Goal: Task Accomplishment & Management: Use online tool/utility

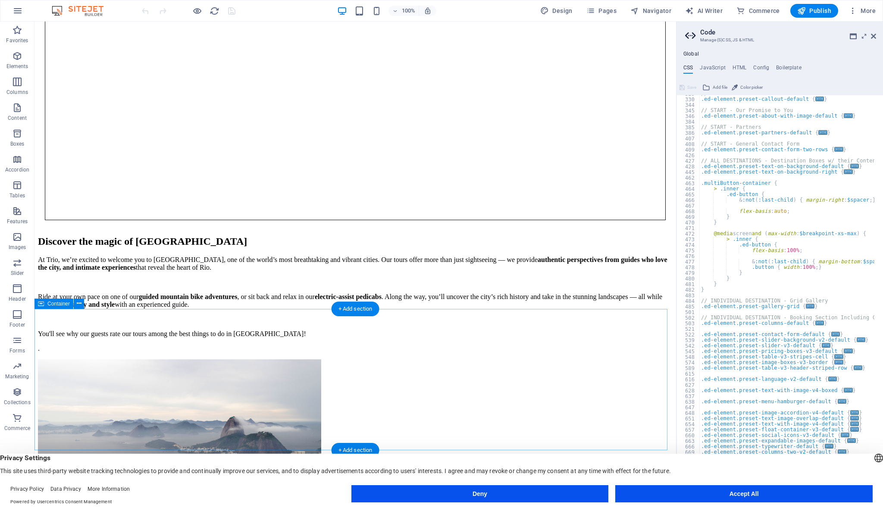
scroll to position [1631, 0]
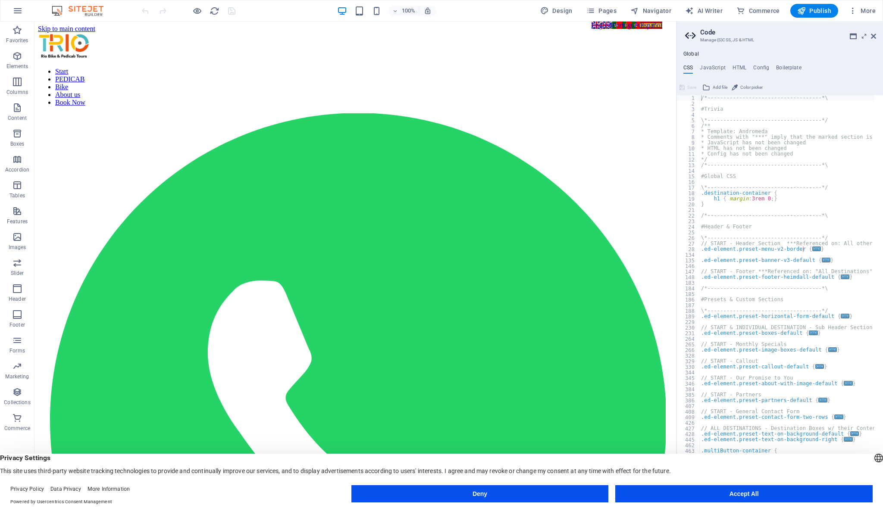
scroll to position [0, 0]
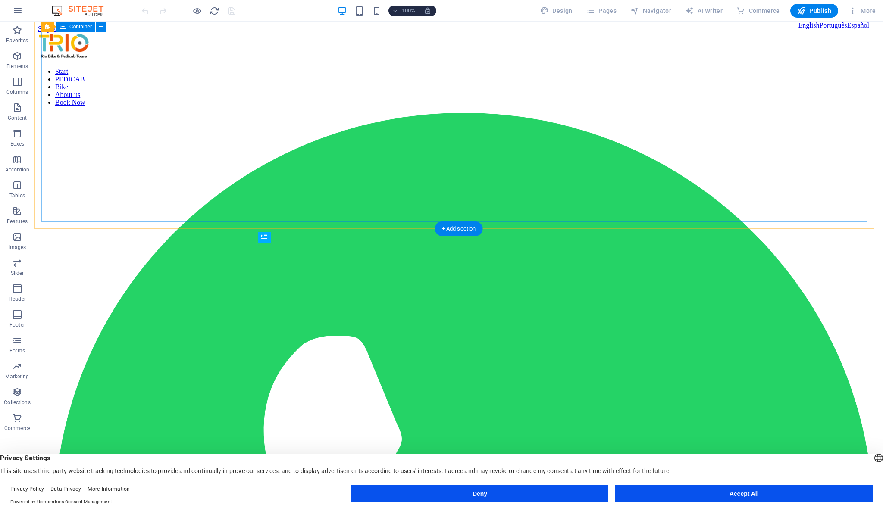
scroll to position [309, 0]
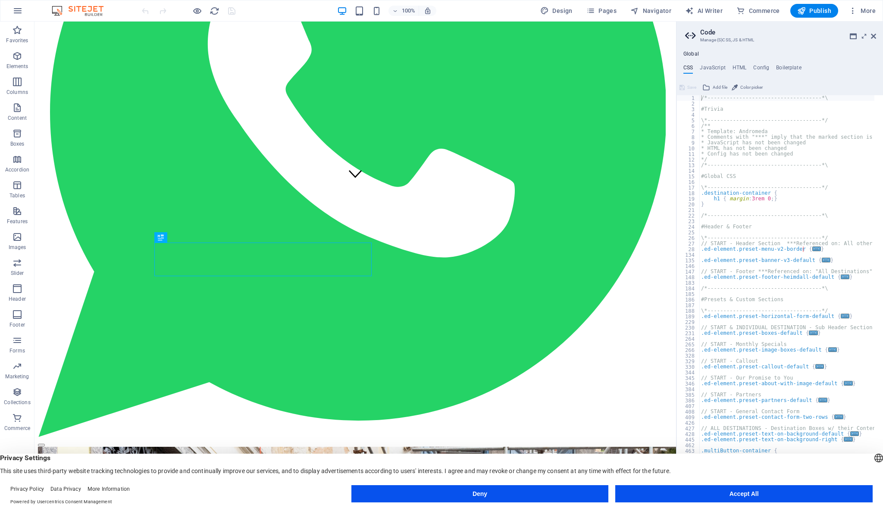
click at [0, 0] on div "Deny Accept All" at bounding box center [0, 0] width 0 height 0
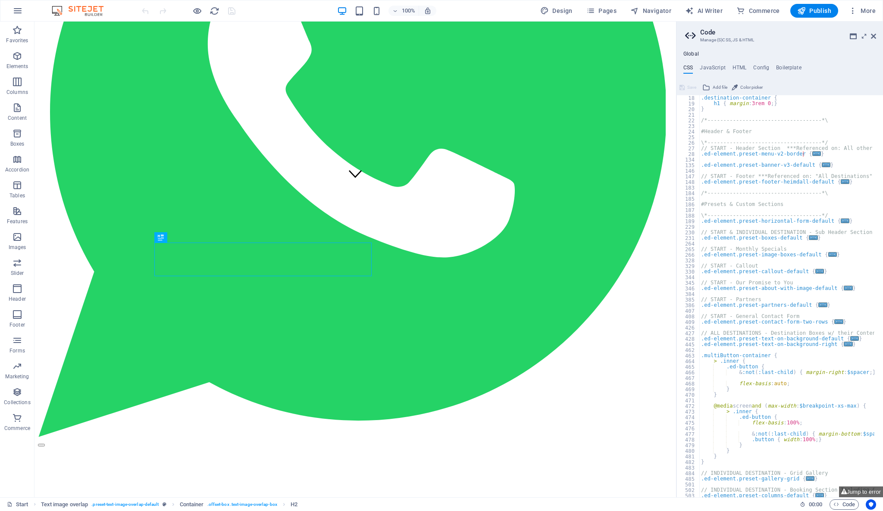
scroll to position [0, 0]
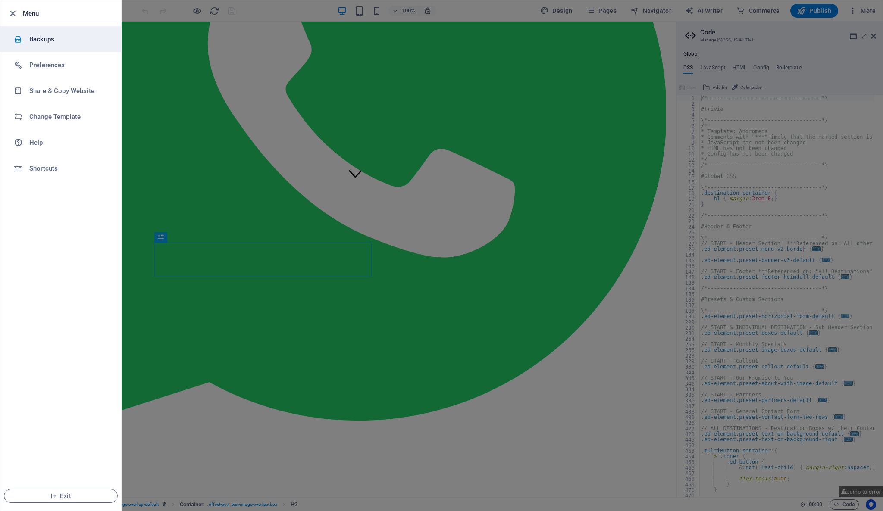
click at [34, 35] on h6 "Backups" at bounding box center [69, 39] width 80 height 10
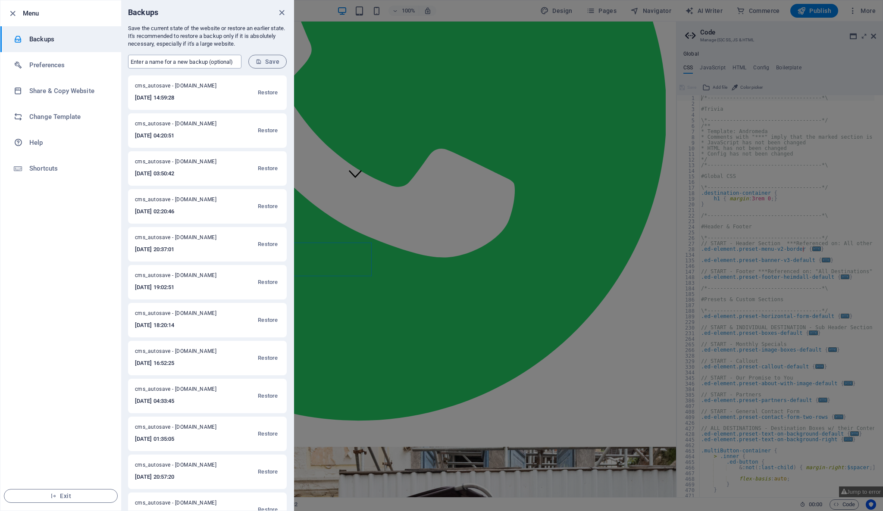
click at [169, 63] on input "text" at bounding box center [184, 62] width 113 height 14
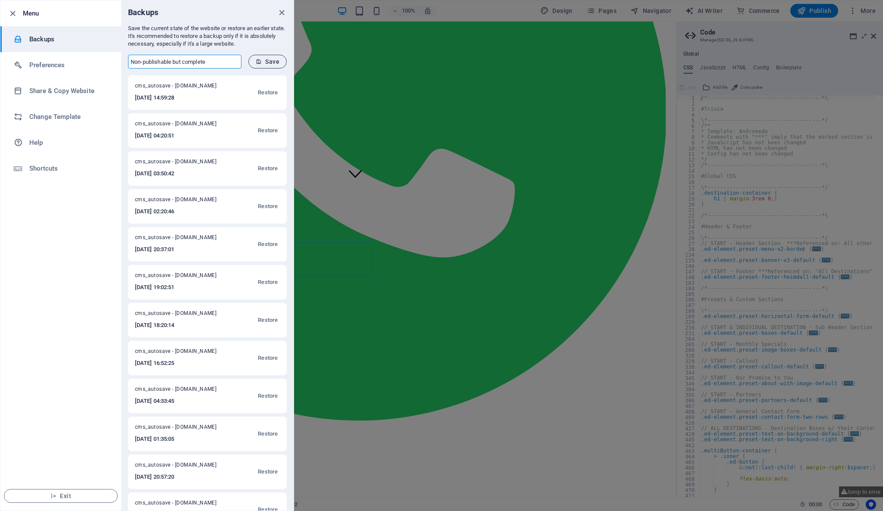
type input "Non-publishable but complete"
click at [273, 63] on span "Save" at bounding box center [268, 61] width 24 height 7
click at [75, 97] on li "Share & Copy Website" at bounding box center [60, 91] width 121 height 26
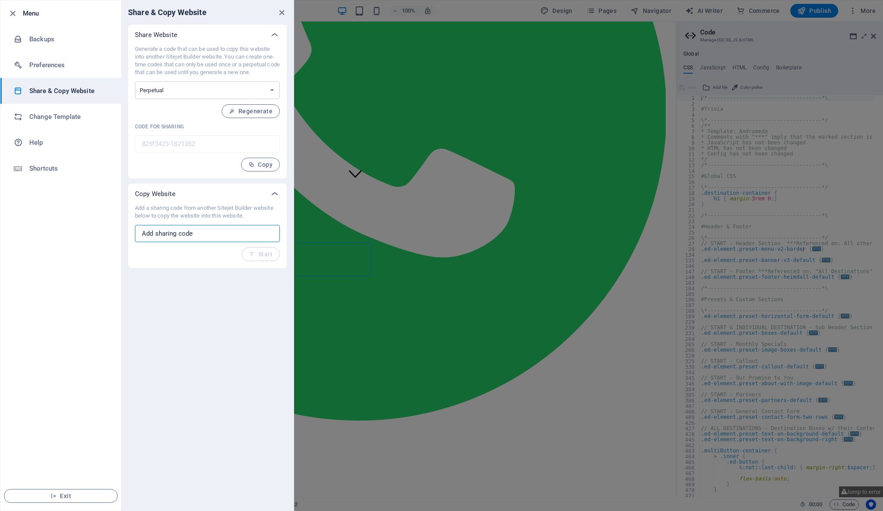
click at [214, 238] on input "text" at bounding box center [207, 233] width 145 height 17
click at [258, 168] on span "Copy" at bounding box center [260, 164] width 24 height 7
click at [60, 46] on li "Backups" at bounding box center [60, 39] width 121 height 26
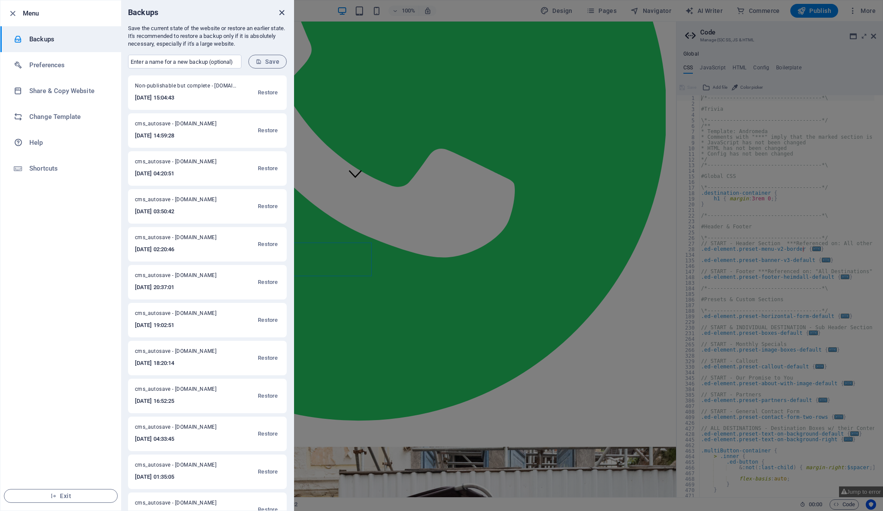
click at [283, 13] on icon "close" at bounding box center [282, 13] width 10 height 10
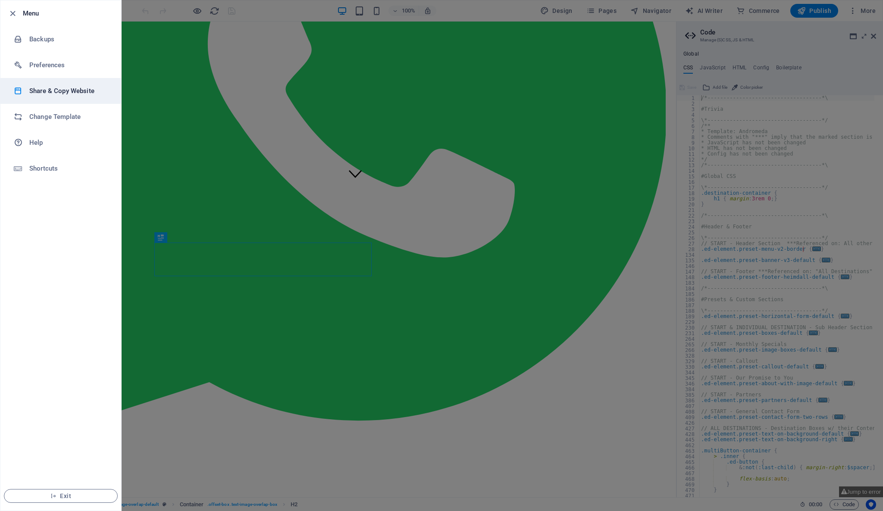
click at [74, 91] on h6 "Share & Copy Website" at bounding box center [69, 91] width 80 height 10
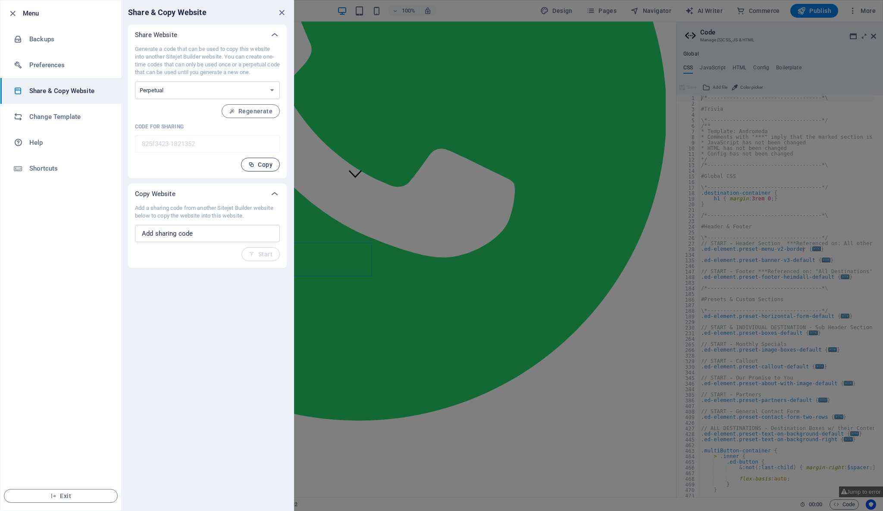
click at [256, 163] on span "Copy" at bounding box center [260, 164] width 24 height 7
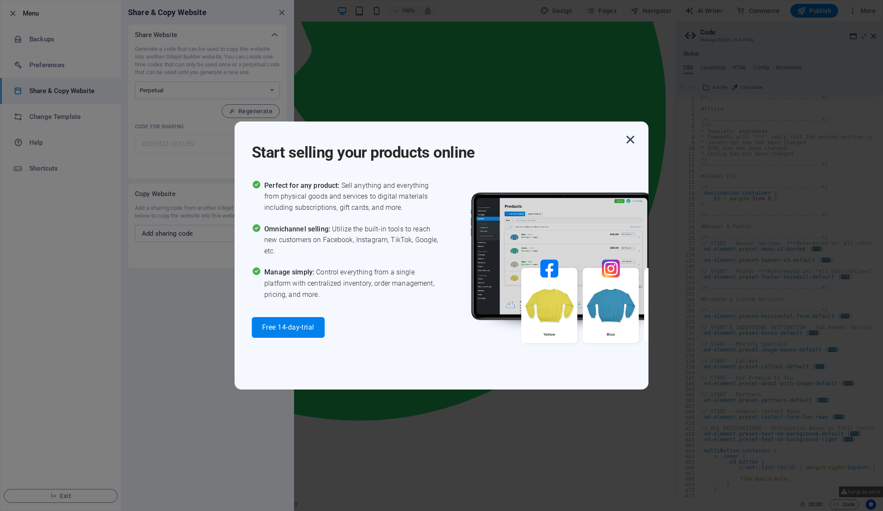
click at [631, 138] on icon "button" at bounding box center [631, 140] width 16 height 16
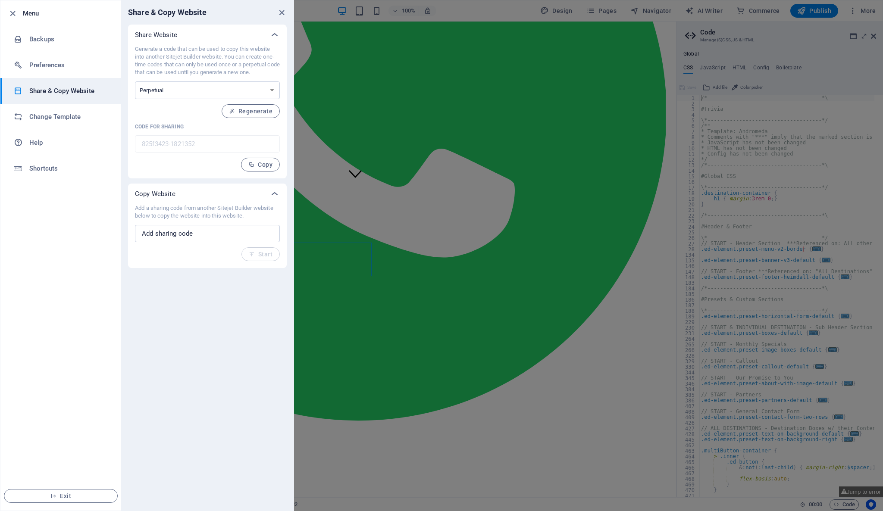
click at [644, 291] on div at bounding box center [441, 255] width 883 height 511
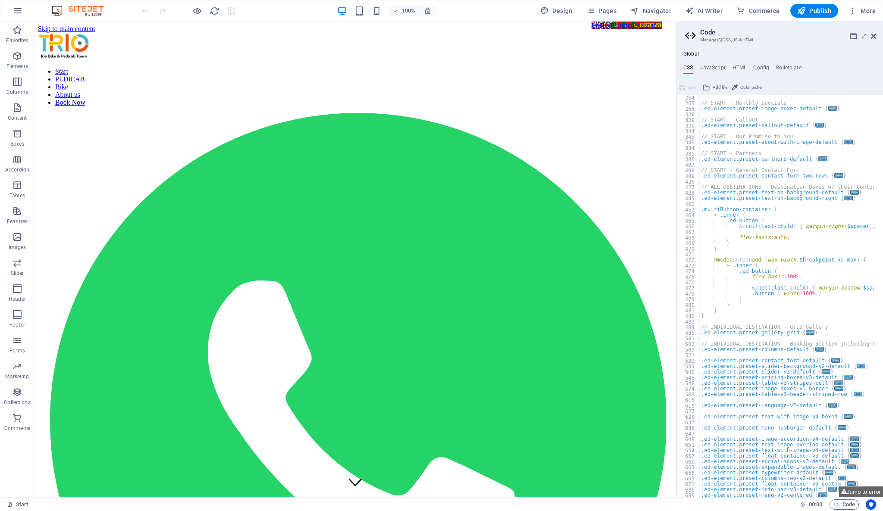
scroll to position [268, 0]
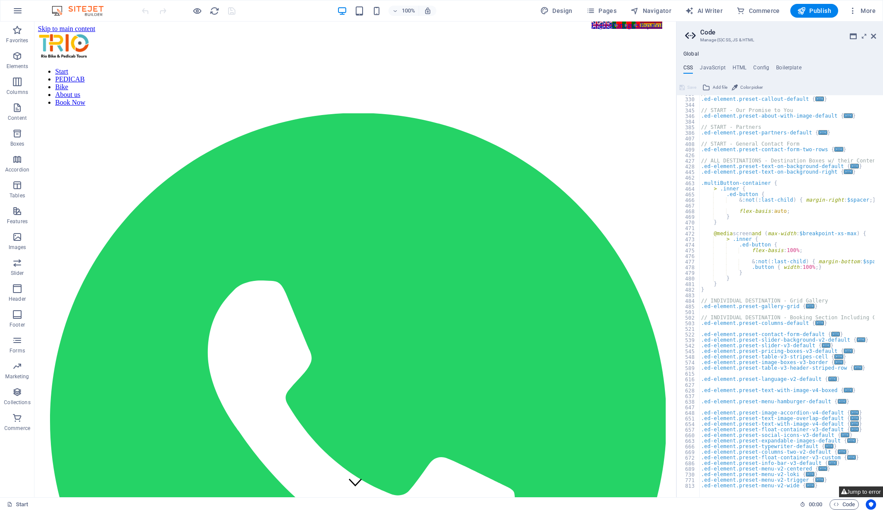
click at [859, 491] on button "Jump to error" at bounding box center [861, 492] width 44 height 11
type textarea "$menu-logo-background: #ededed,"
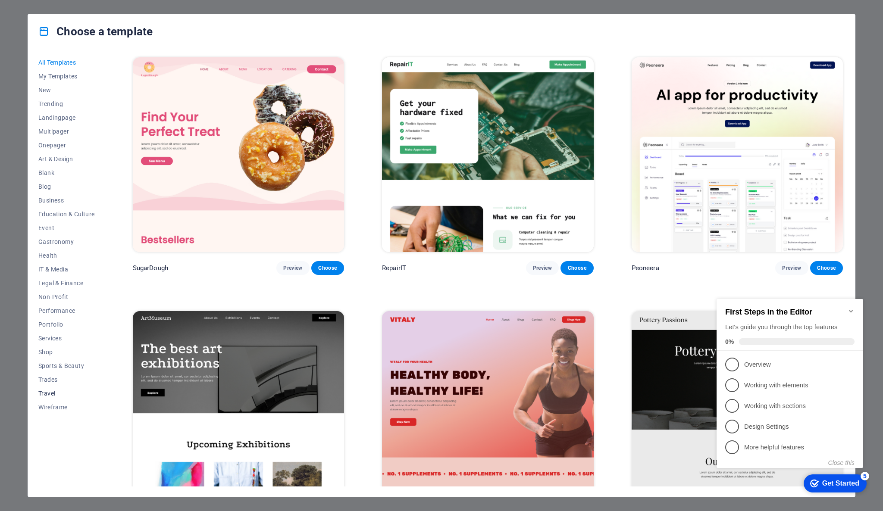
click at [48, 394] on span "Travel" at bounding box center [66, 393] width 56 height 7
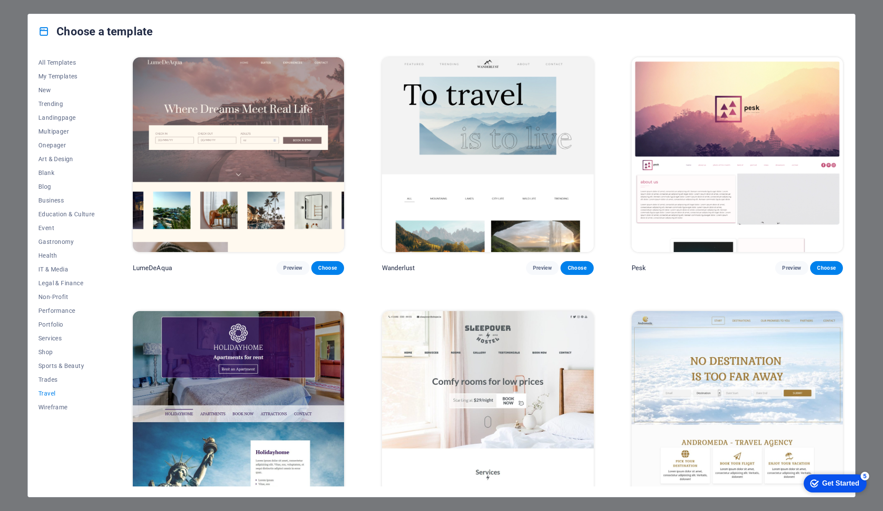
click at [683, 344] on img at bounding box center [737, 408] width 211 height 195
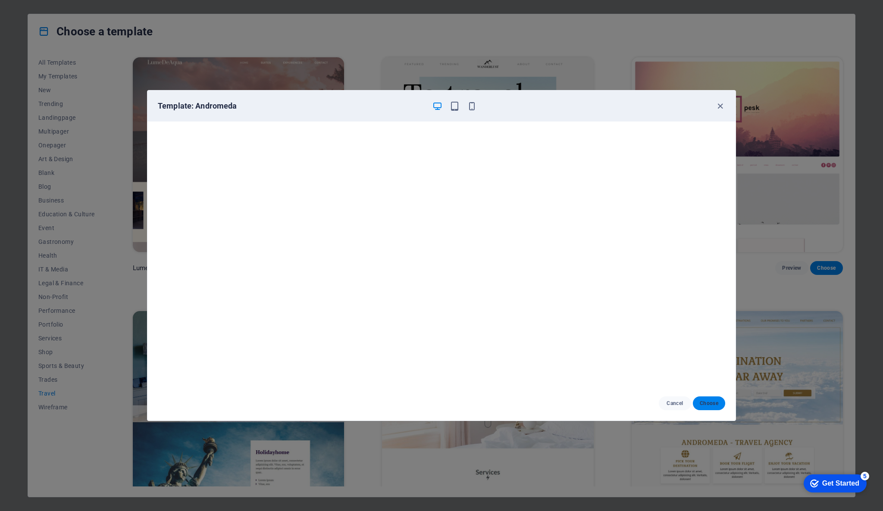
click at [712, 407] on span "Choose" at bounding box center [709, 403] width 19 height 7
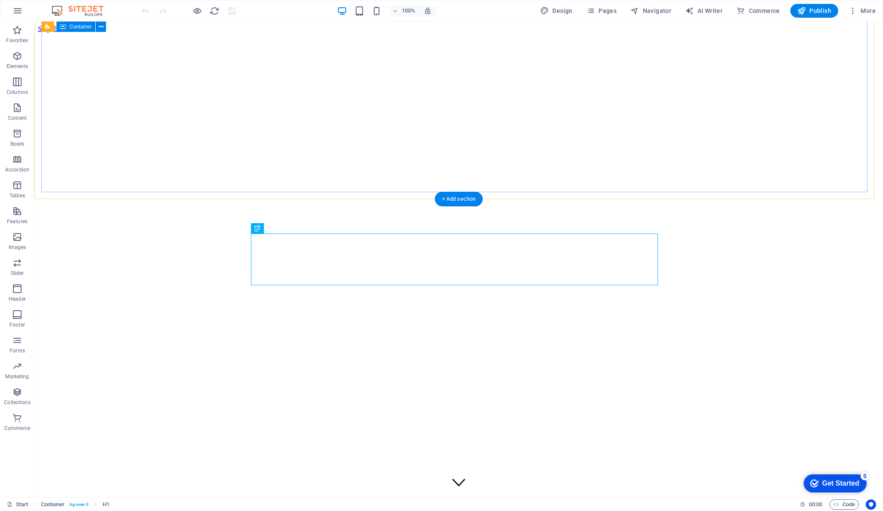
scroll to position [298, 0]
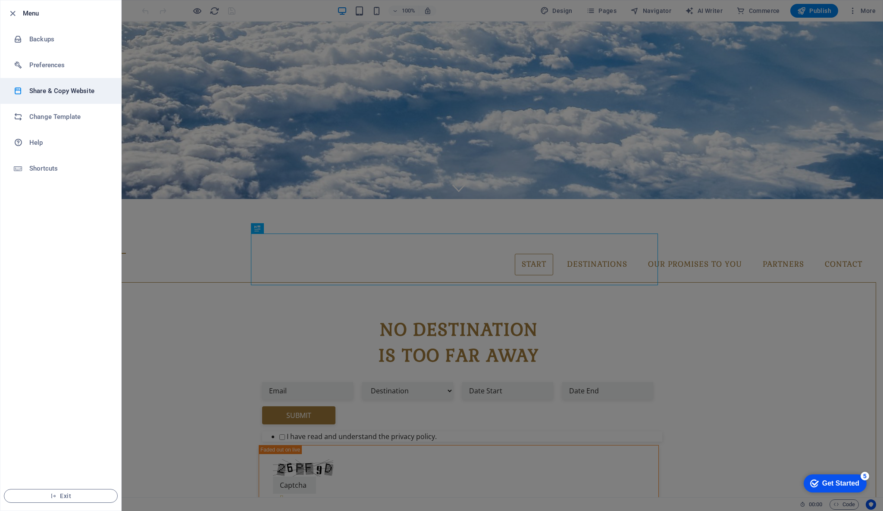
click at [89, 94] on h6 "Share & Copy Website" at bounding box center [69, 91] width 80 height 10
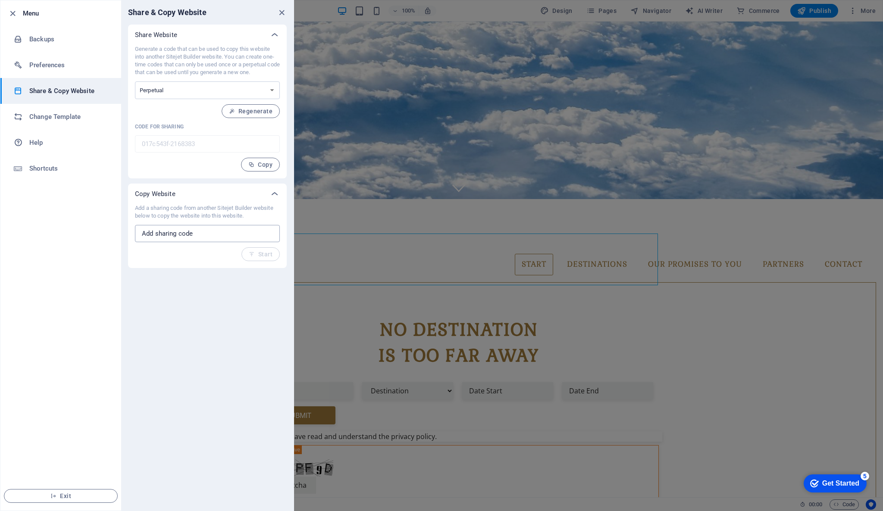
click at [209, 233] on input "text" at bounding box center [207, 233] width 145 height 17
paste input "825f3423-1821352"
type input "825f3423-1821352"
click at [266, 255] on span "Start" at bounding box center [261, 254] width 24 height 7
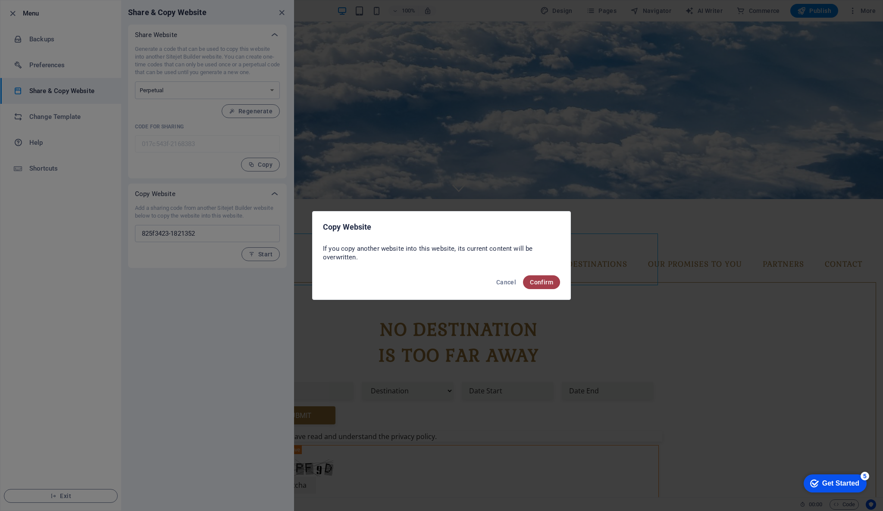
click at [548, 282] on span "Confirm" at bounding box center [541, 282] width 23 height 7
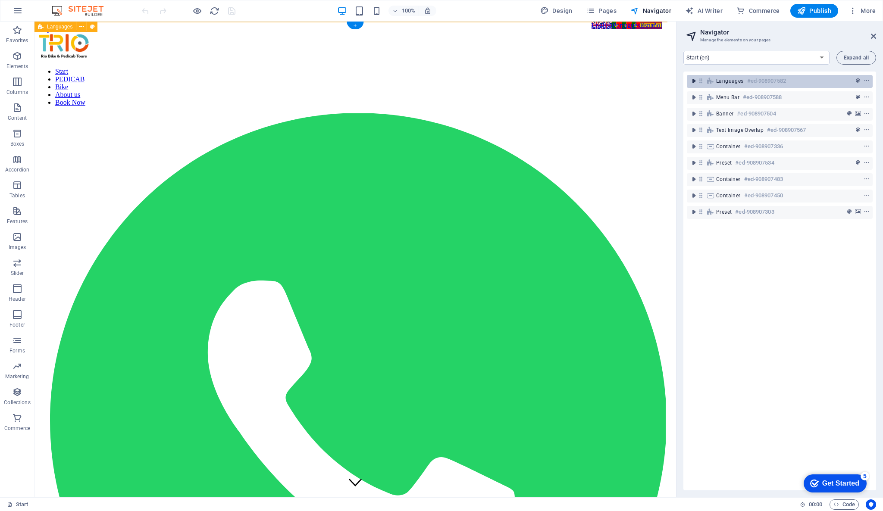
click at [695, 78] on icon "toggle-expand" at bounding box center [693, 81] width 9 height 9
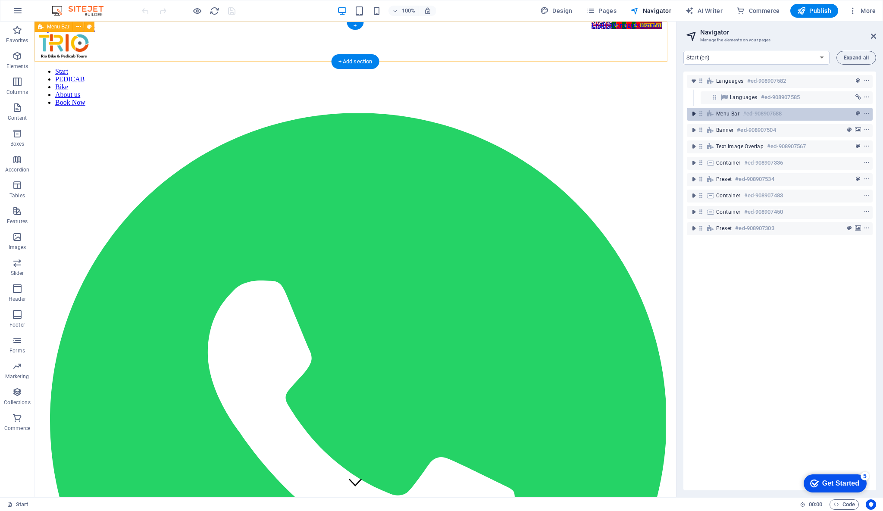
click at [694, 114] on icon "toggle-expand" at bounding box center [693, 114] width 9 height 9
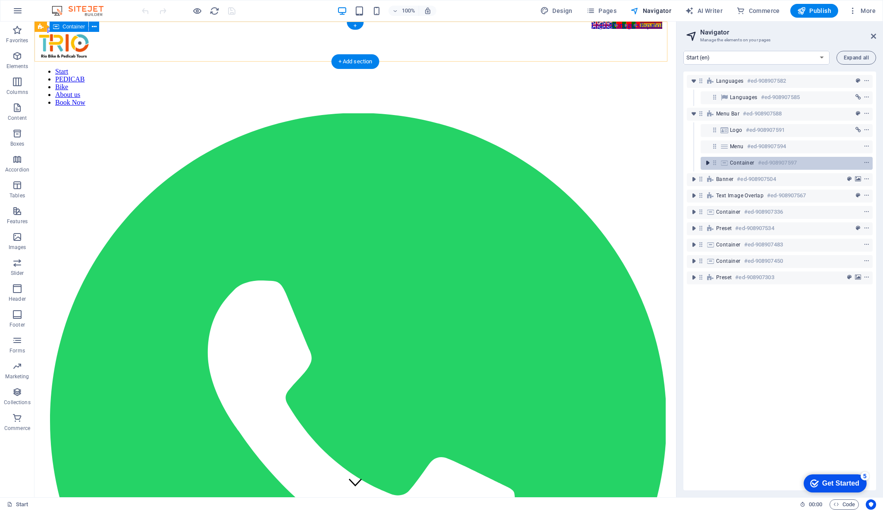
click at [707, 162] on icon "toggle-expand" at bounding box center [707, 163] width 9 height 9
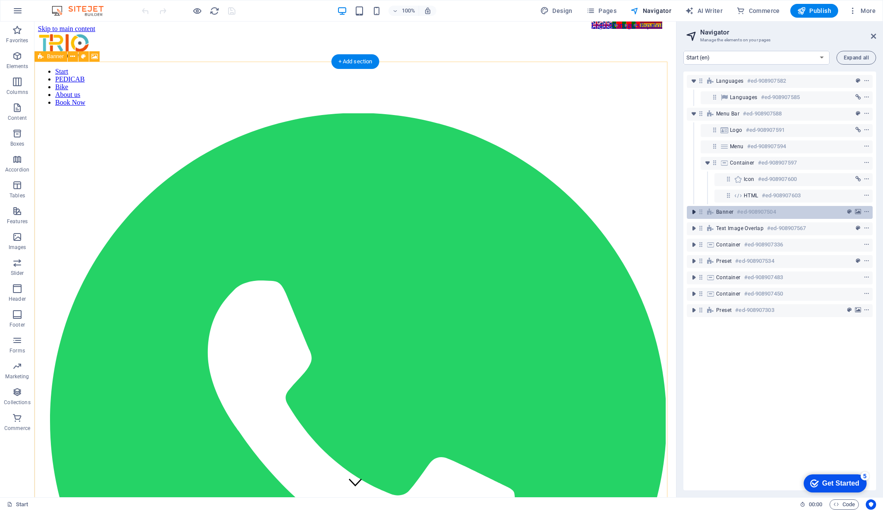
click at [690, 213] on icon "toggle-expand" at bounding box center [693, 212] width 9 height 9
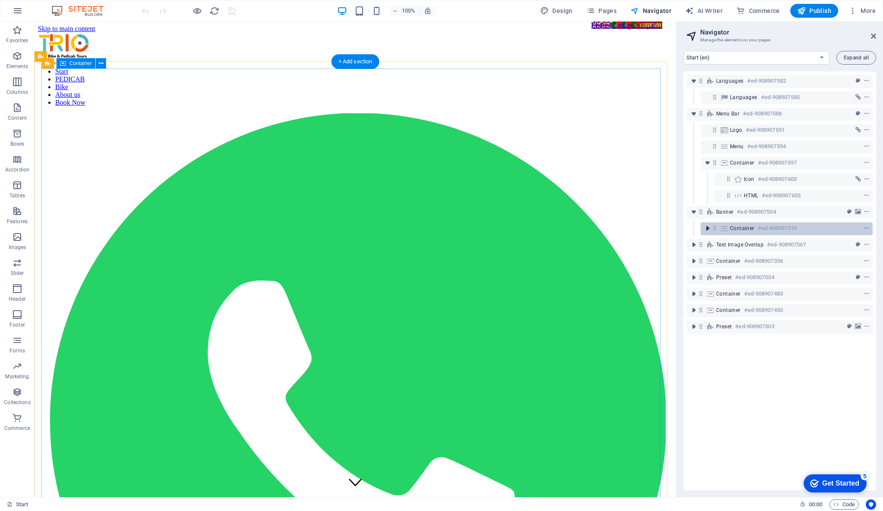
click at [707, 231] on icon "toggle-expand" at bounding box center [707, 228] width 9 height 9
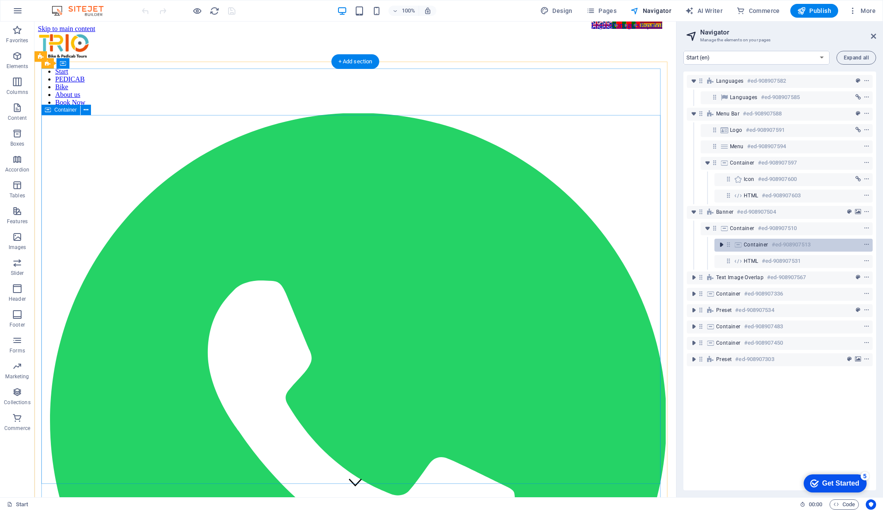
click at [719, 245] on icon "toggle-expand" at bounding box center [721, 245] width 9 height 9
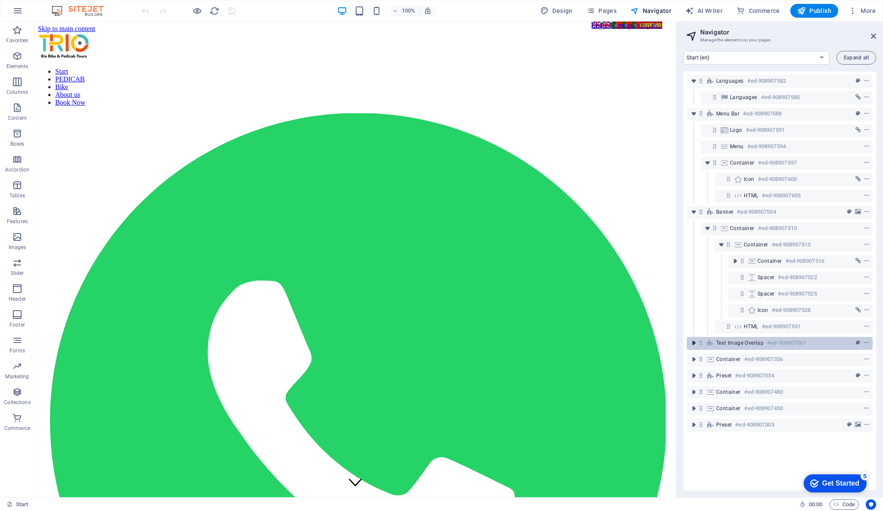
click at [697, 343] on icon "toggle-expand" at bounding box center [693, 343] width 9 height 9
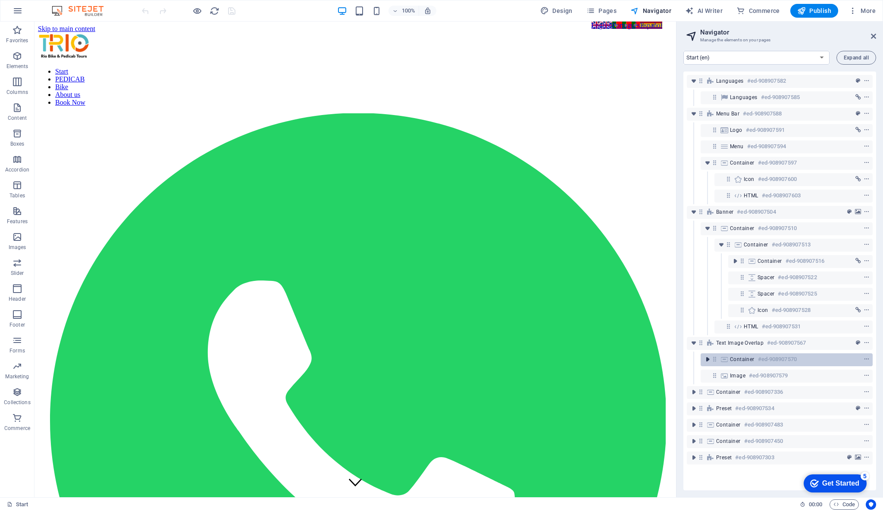
click at [707, 356] on icon "toggle-expand" at bounding box center [707, 359] width 9 height 9
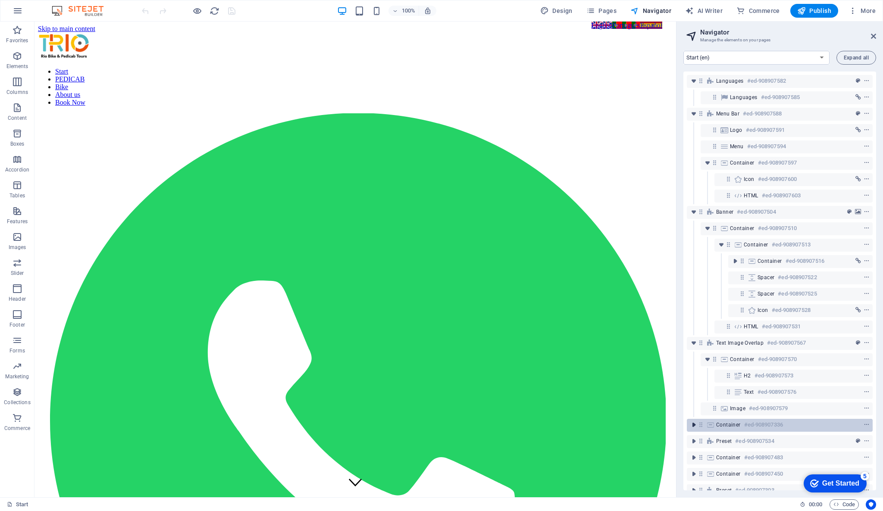
click at [694, 426] on icon "toggle-expand" at bounding box center [693, 425] width 9 height 9
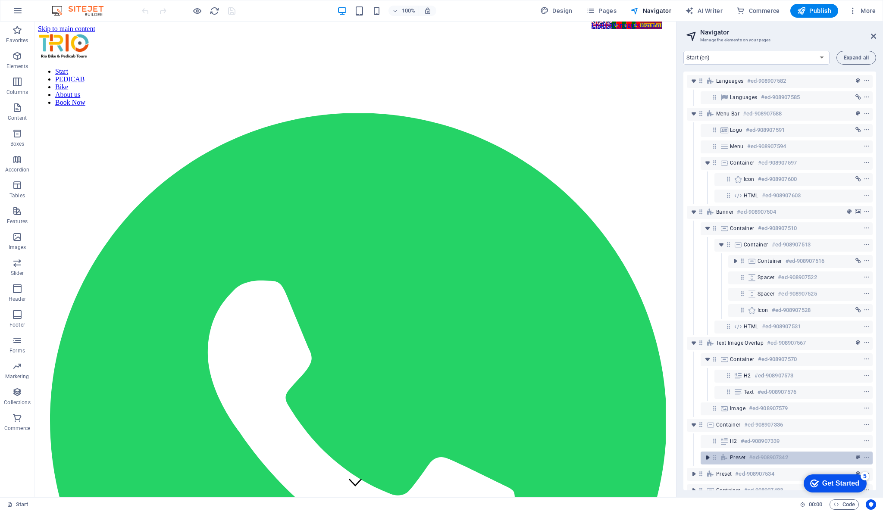
click at [710, 459] on icon "toggle-expand" at bounding box center [707, 458] width 9 height 9
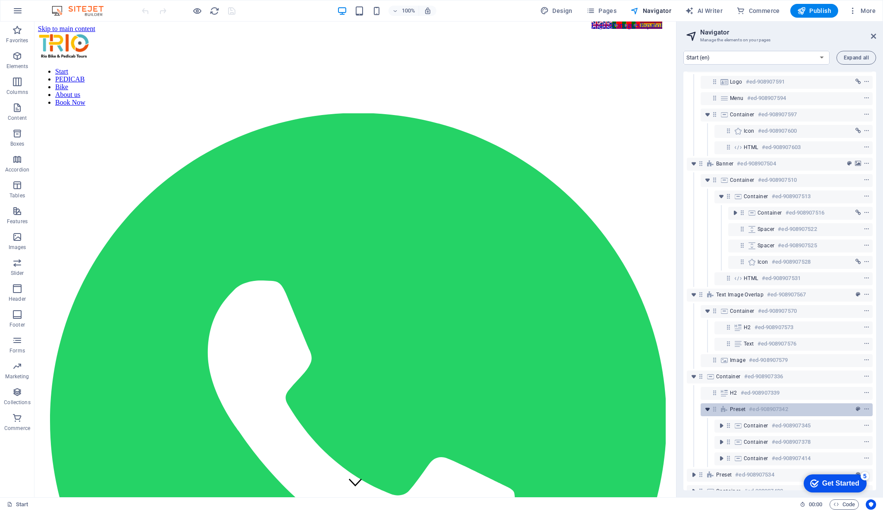
scroll to position [96, 0]
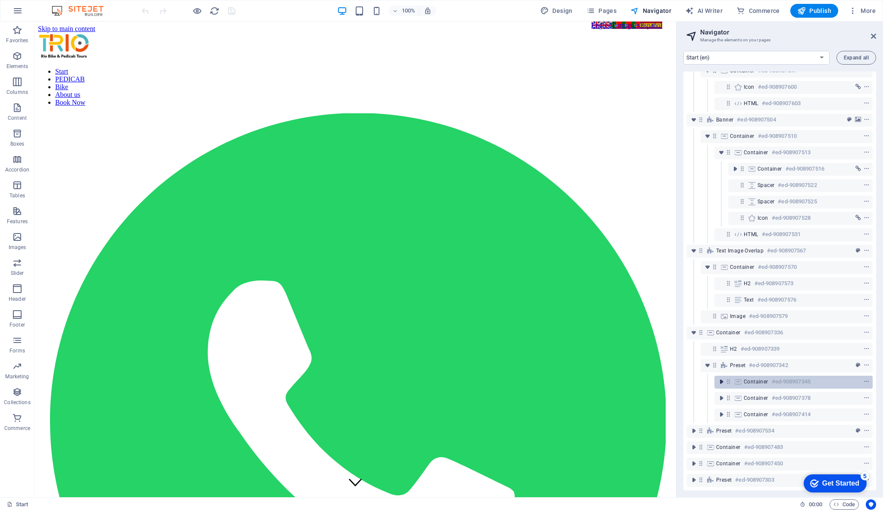
click at [720, 378] on icon "toggle-expand" at bounding box center [721, 382] width 9 height 9
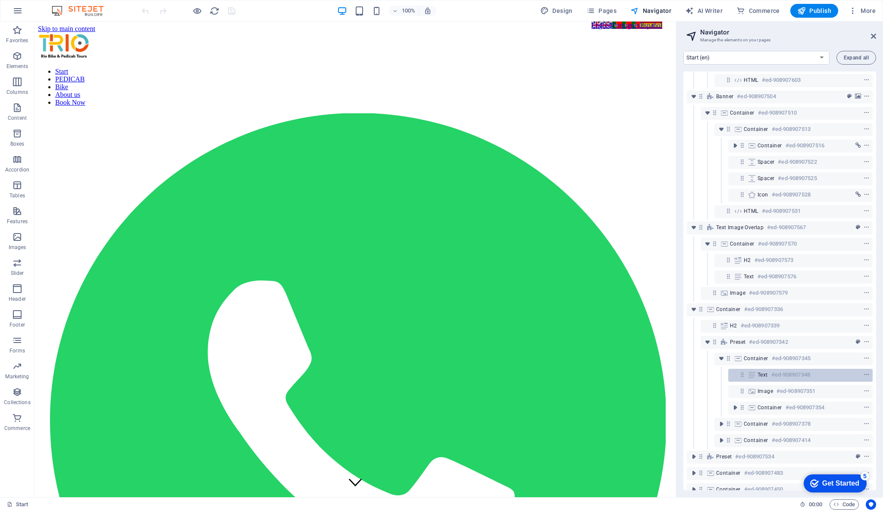
scroll to position [150, 0]
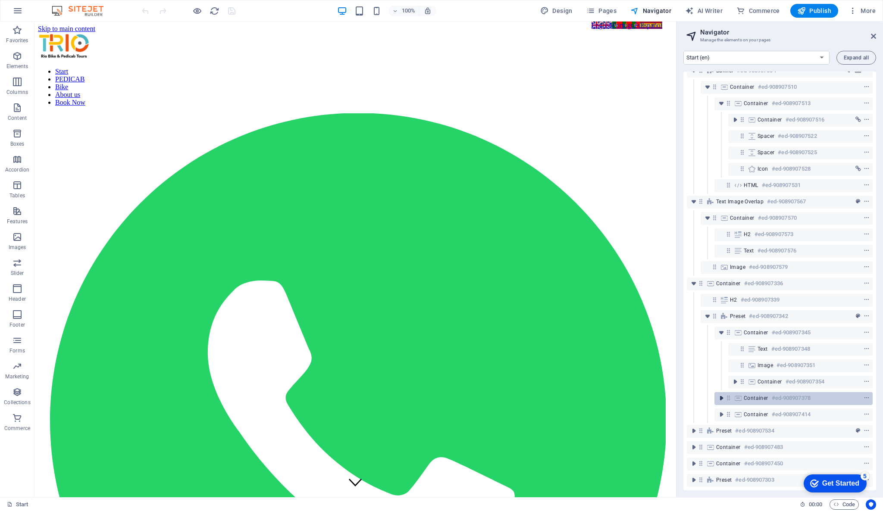
click at [721, 394] on button "toggle-expand" at bounding box center [721, 398] width 10 height 10
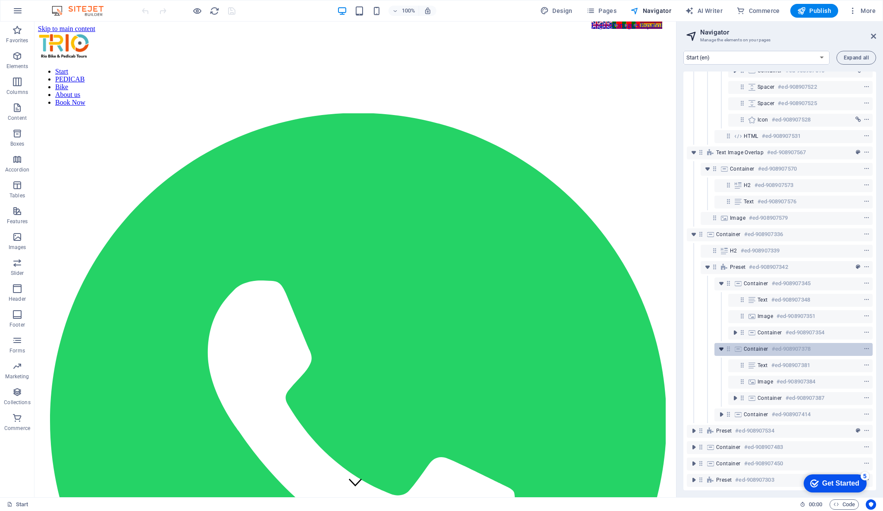
scroll to position [200, 0]
click at [609, 33] on div "Start PEDICAB Bike About us Book Now" at bounding box center [355, 394] width 635 height 723
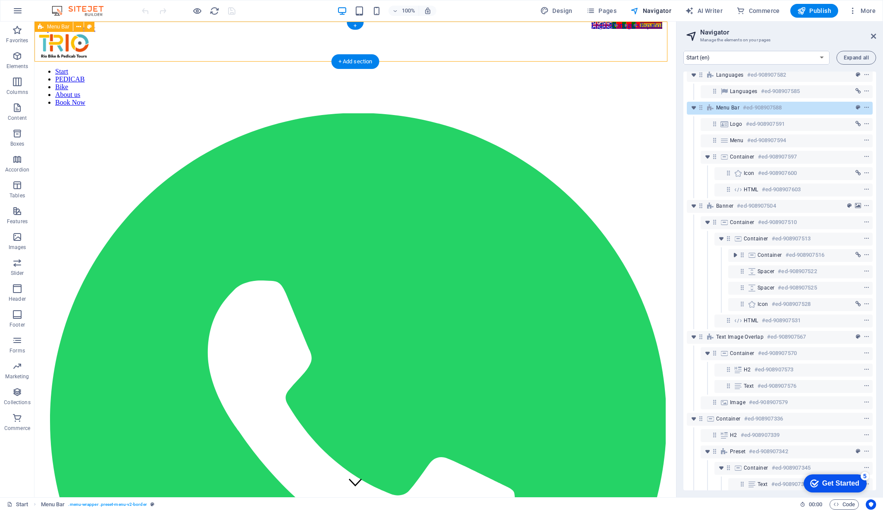
scroll to position [0, 0]
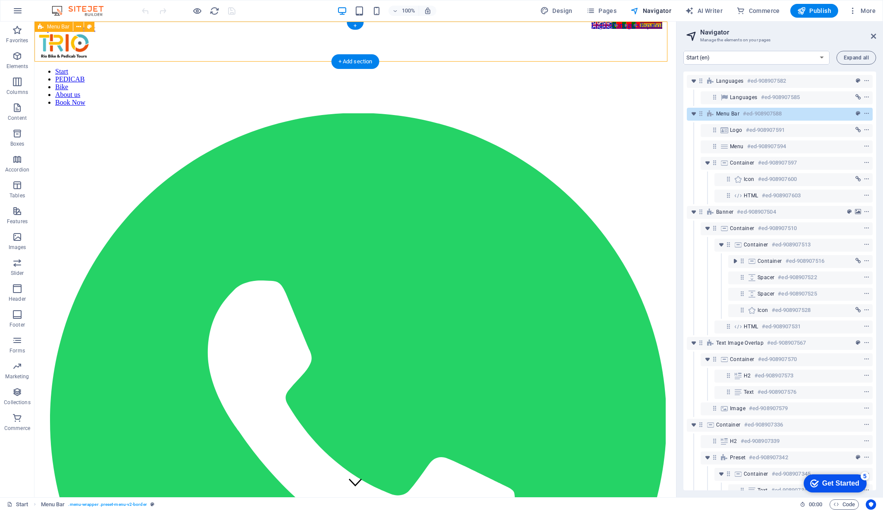
click at [609, 33] on div "Start PEDICAB Bike About us Book Now" at bounding box center [355, 394] width 635 height 723
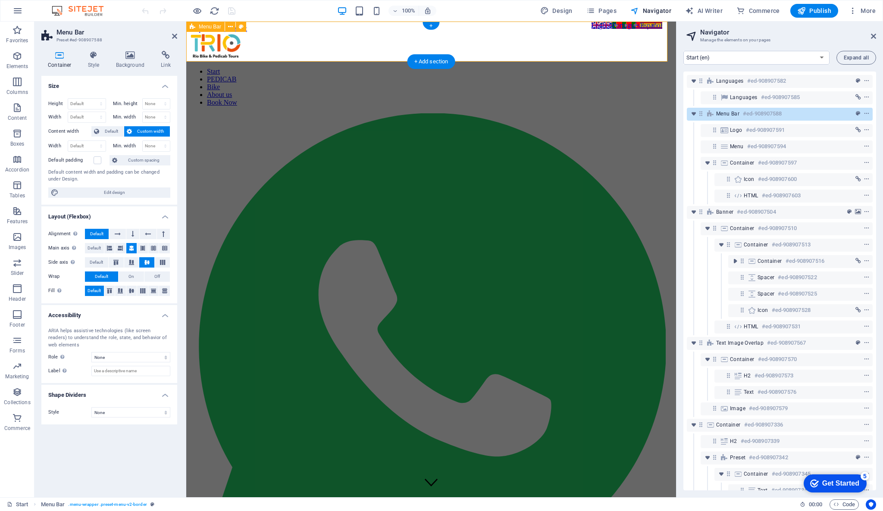
click at [609, 33] on div "Start PEDICAB Bike About us Book Now" at bounding box center [431, 318] width 483 height 570
click at [618, 33] on div "Start PEDICAB Bike About us Book Now" at bounding box center [431, 318] width 483 height 570
click at [730, 81] on span "Languages" at bounding box center [730, 81] width 28 height 7
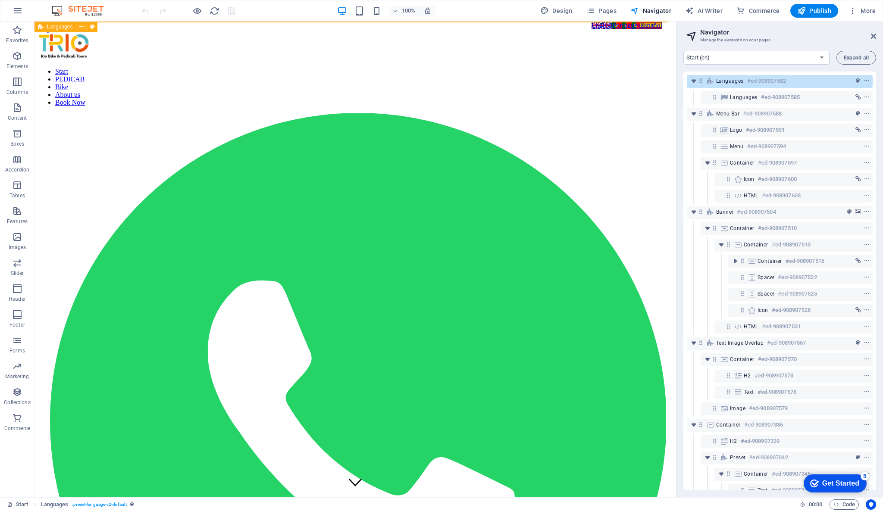
click at [738, 84] on span "Languages" at bounding box center [730, 81] width 28 height 7
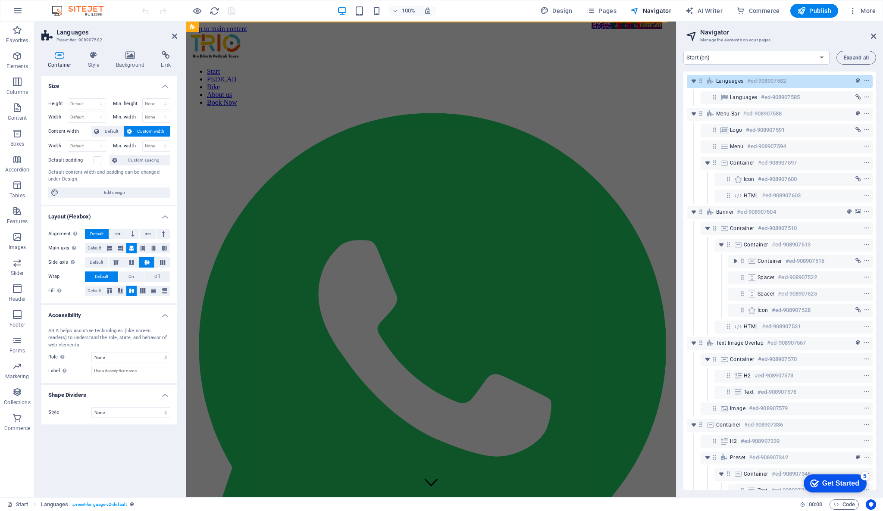
click at [774, 29] on h2 "Navigator" at bounding box center [788, 32] width 176 height 8
click at [796, 35] on h2 "Navigator" at bounding box center [788, 32] width 176 height 8
click at [869, 9] on span "More" at bounding box center [861, 10] width 27 height 9
click at [849, 91] on h6 "Languages" at bounding box center [843, 95] width 51 height 10
select select "41"
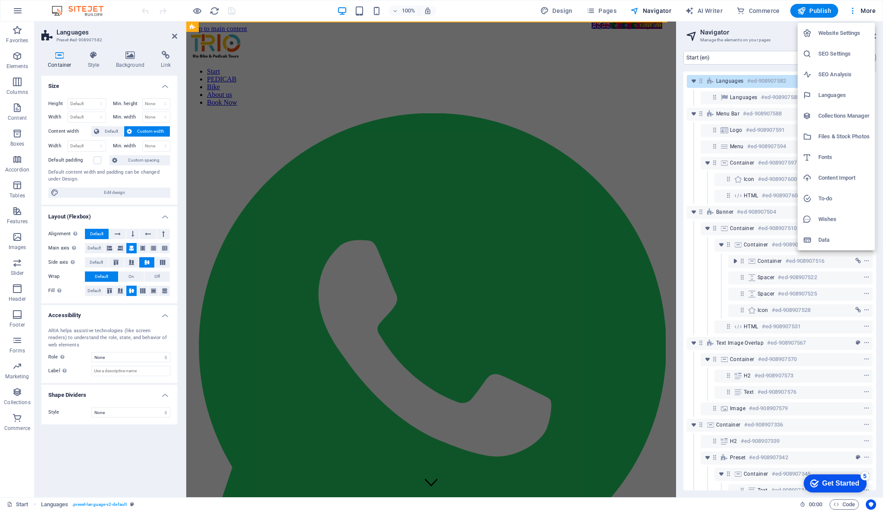
select select "128"
select select "148"
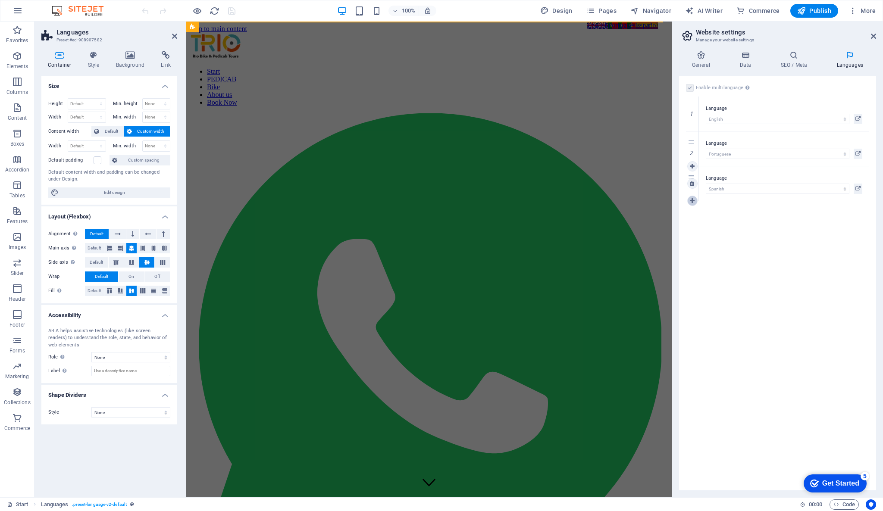
click at [690, 203] on icon at bounding box center [692, 201] width 5 height 6
select select
click at [710, 224] on select "Abkhazian Afar Afrikaans Akan Albanian Amharic Arabic Aragonese Armenian Assame…" at bounding box center [778, 224] width 144 height 10
click at [689, 274] on div "Enable multilanguage To disable multilanguage delete all languages until only o…" at bounding box center [777, 283] width 197 height 415
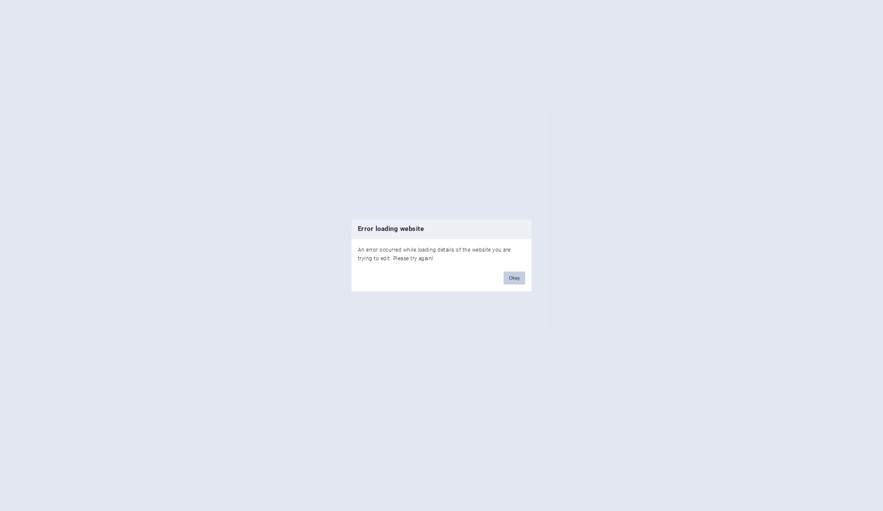
click at [520, 277] on button "Okay" at bounding box center [515, 278] width 22 height 13
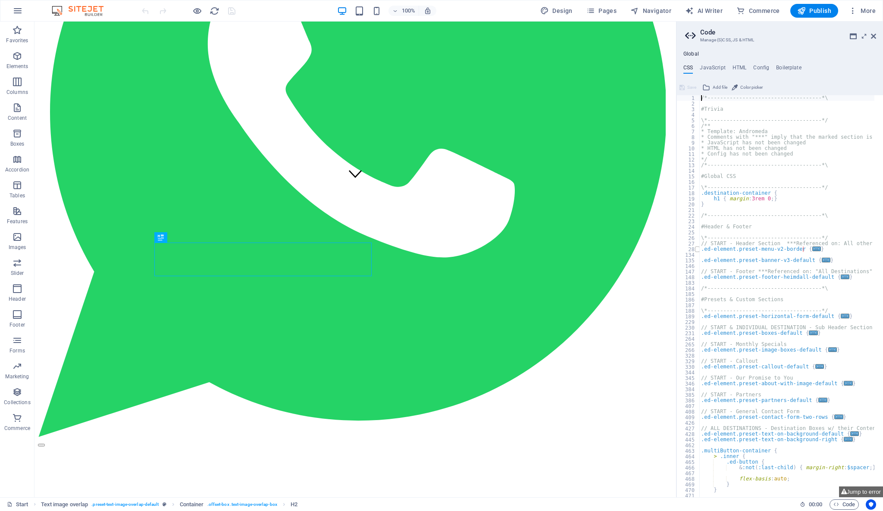
click at [697, 250] on span at bounding box center [697, 250] width 5 height 6
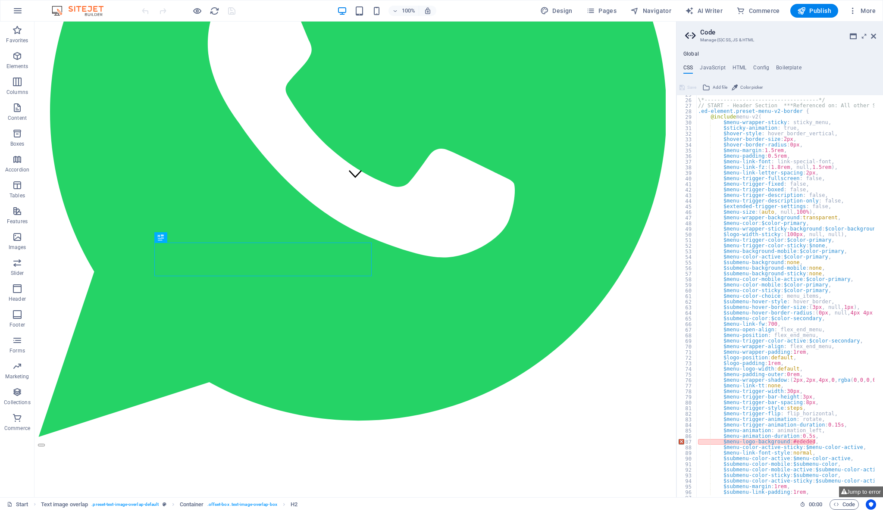
scroll to position [172, 0]
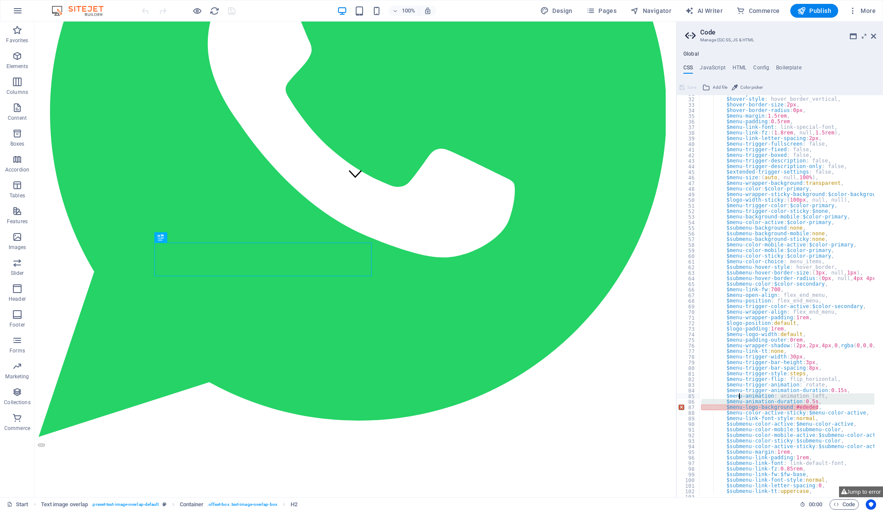
drag, startPoint x: 828, startPoint y: 407, endPoint x: 739, endPoint y: 398, distance: 89.6
click at [739, 398] on div "$sticky-animation : true, $hover-style : hover_border_vertical, $hover-border-s…" at bounding box center [840, 293] width 282 height 405
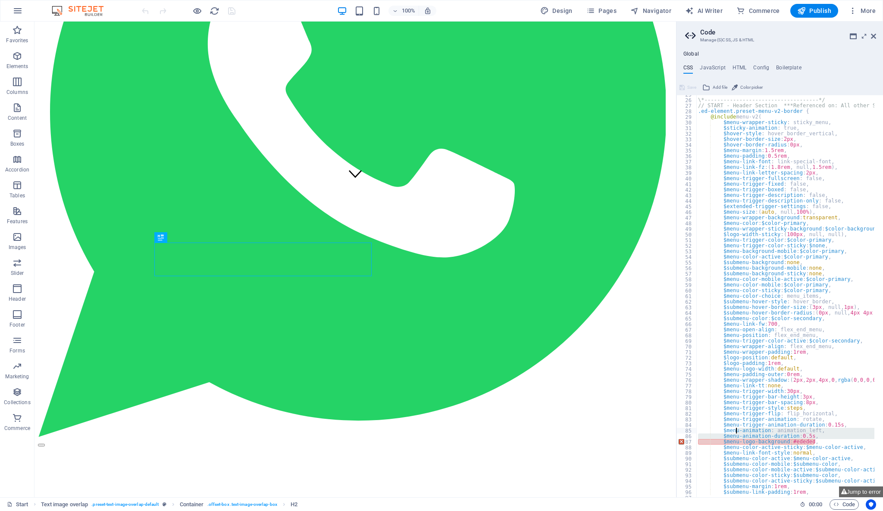
drag, startPoint x: 696, startPoint y: 103, endPoint x: 748, endPoint y: 115, distance: 53.5
click at [751, 116] on div "$menu-animation: animation_left, $menu-animation-duration: 0.5s, 25 26 27 28 29…" at bounding box center [779, 296] width 207 height 402
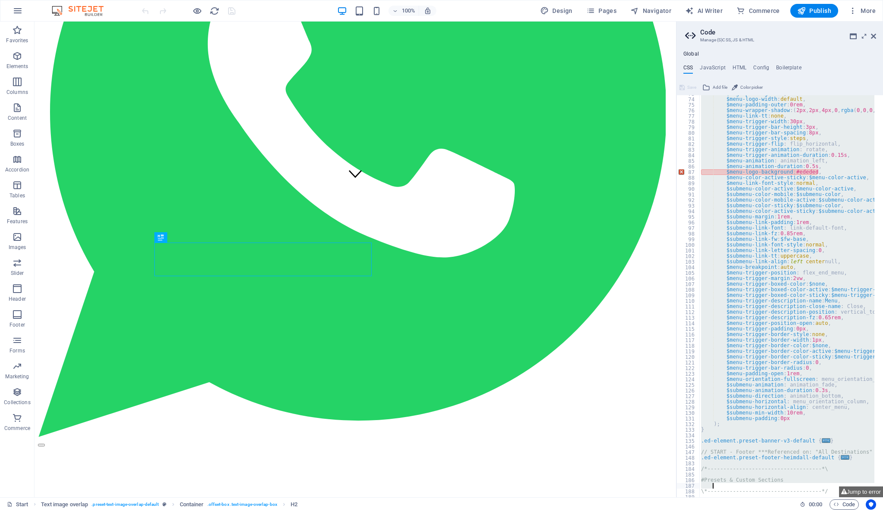
scroll to position [441, 0]
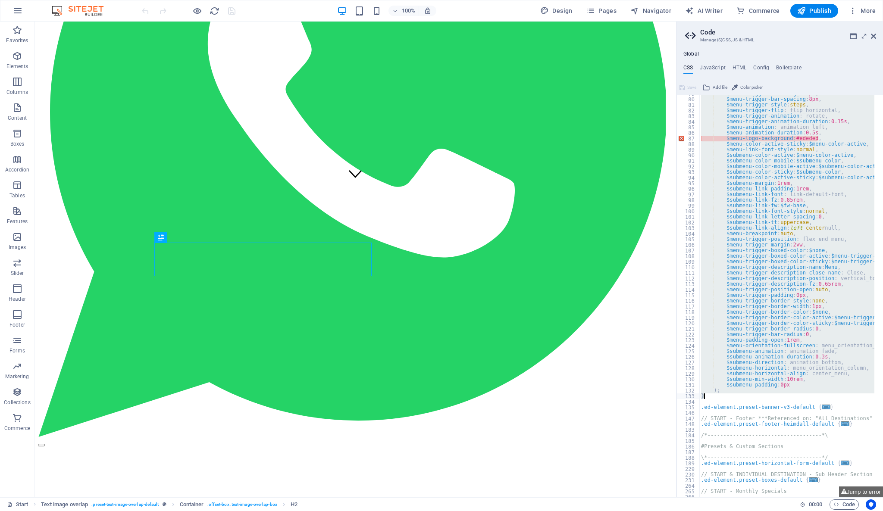
drag, startPoint x: 699, startPoint y: 103, endPoint x: 854, endPoint y: 396, distance: 331.3
click at [854, 396] on div "$menu-trigger-bar-height : 3px , $menu-trigger-bar-spacing : 8px , $menu-trigge…" at bounding box center [840, 293] width 282 height 405
click at [726, 140] on div "$menu-trigger-bar-height : 3px , $menu-trigger-bar-spacing : 8px , $menu-trigge…" at bounding box center [786, 296] width 175 height 402
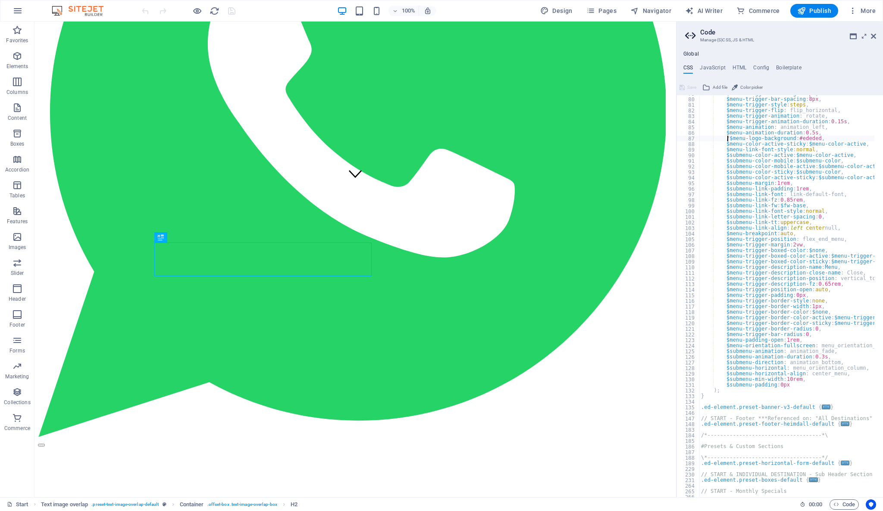
scroll to position [0, 3]
type textarea "//$menu-logo-background: #ededed,"
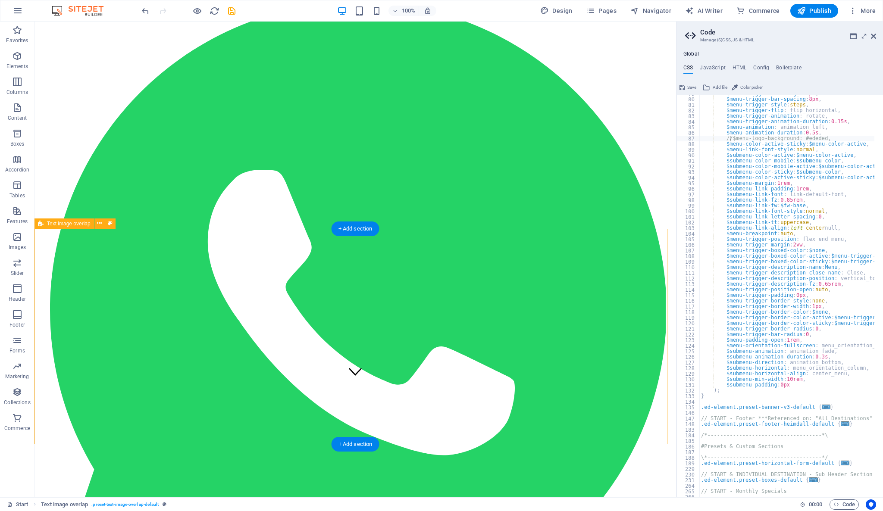
scroll to position [0, 0]
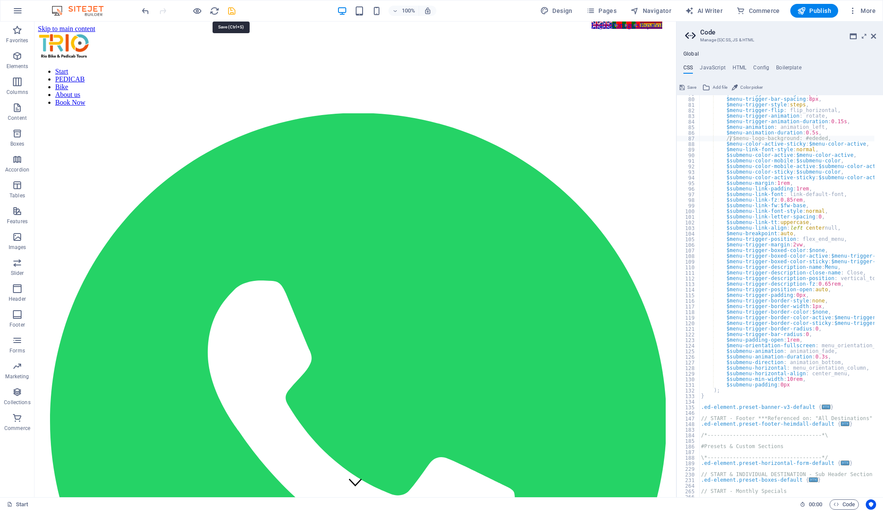
type textarea "// $menu-logo-background: #ededed,"
click at [229, 13] on icon "save" at bounding box center [232, 11] width 10 height 10
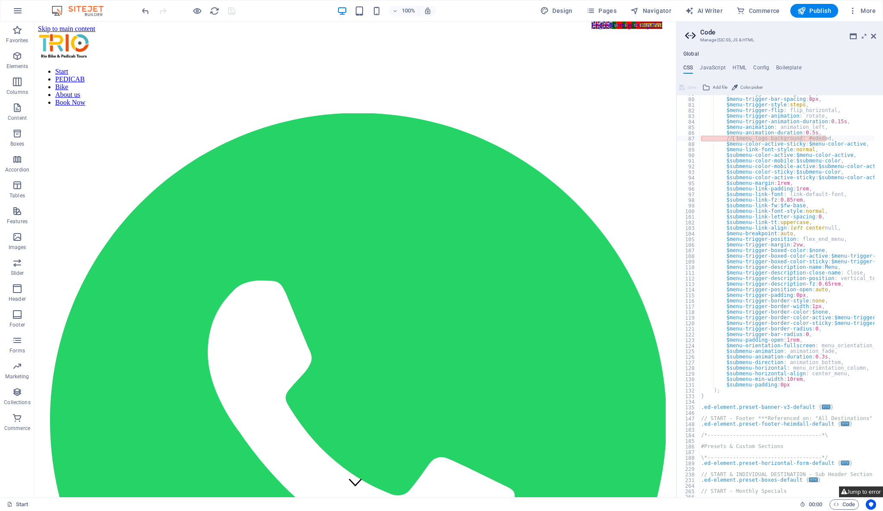
click at [852, 494] on button "Jump to error" at bounding box center [861, 492] width 44 height 11
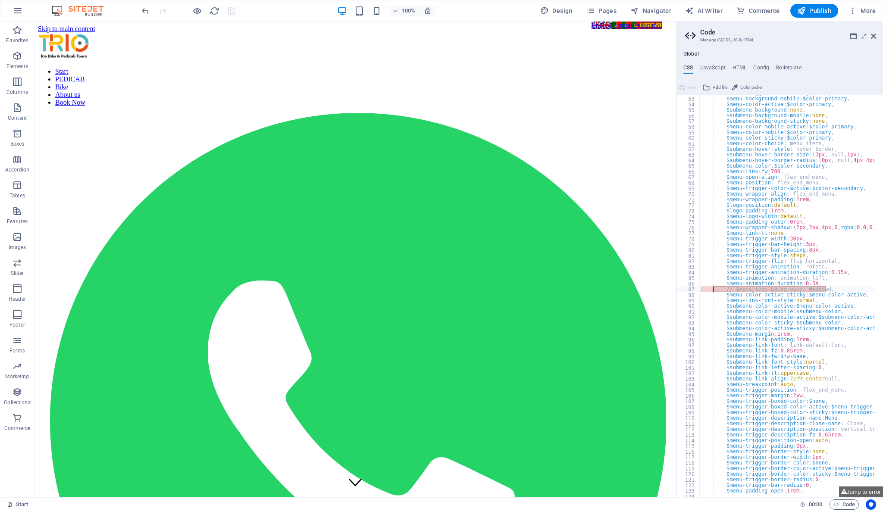
drag, startPoint x: 836, startPoint y: 289, endPoint x: 722, endPoint y: 291, distance: 113.4
click at [722, 291] on div "$menu-trigger-color-sticky : $none , $menu-background-mobile : $color-primary ,…" at bounding box center [840, 293] width 282 height 405
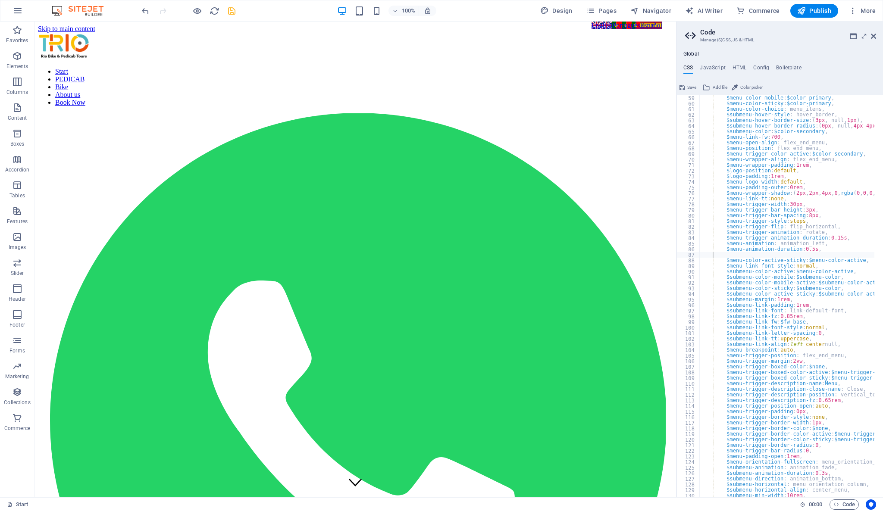
scroll to position [325, 0]
type textarea "$submenu-color-sticky: $submenu-color,"
click at [723, 291] on div "$menu-color-mobile : $color-primary , $menu-color-sticky : $color-primary , $me…" at bounding box center [840, 297] width 282 height 405
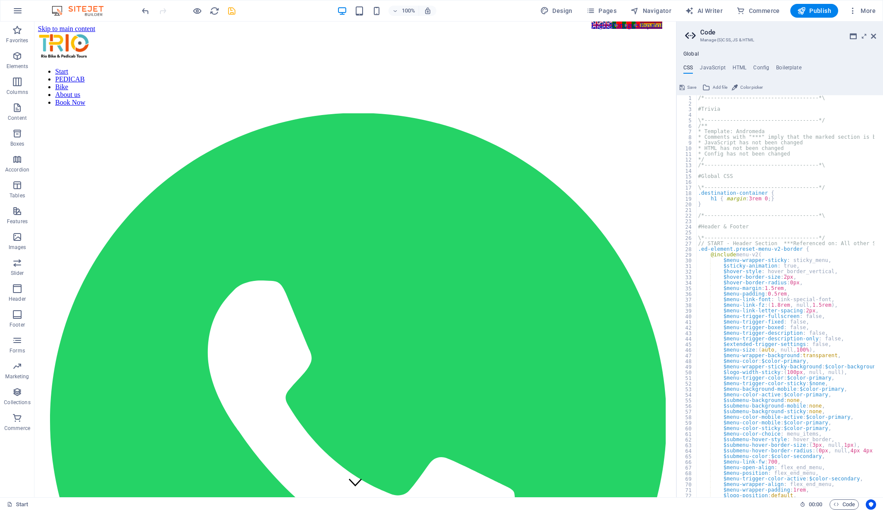
scroll to position [0, 0]
click at [230, 12] on icon "save" at bounding box center [232, 11] width 10 height 10
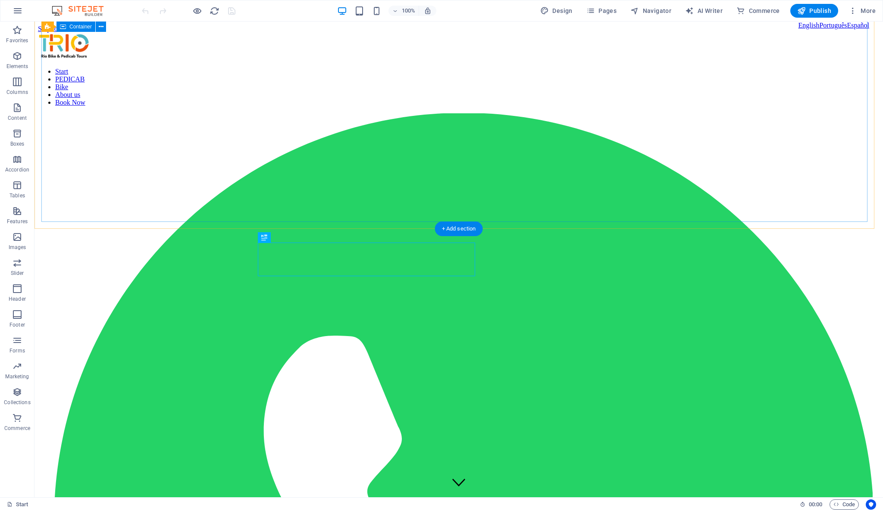
scroll to position [309, 0]
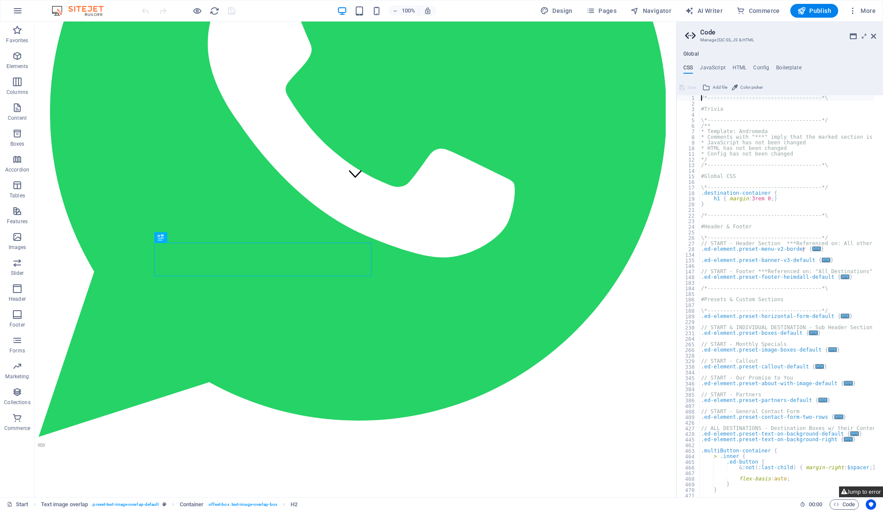
click at [871, 493] on button "Jump to error" at bounding box center [861, 492] width 44 height 11
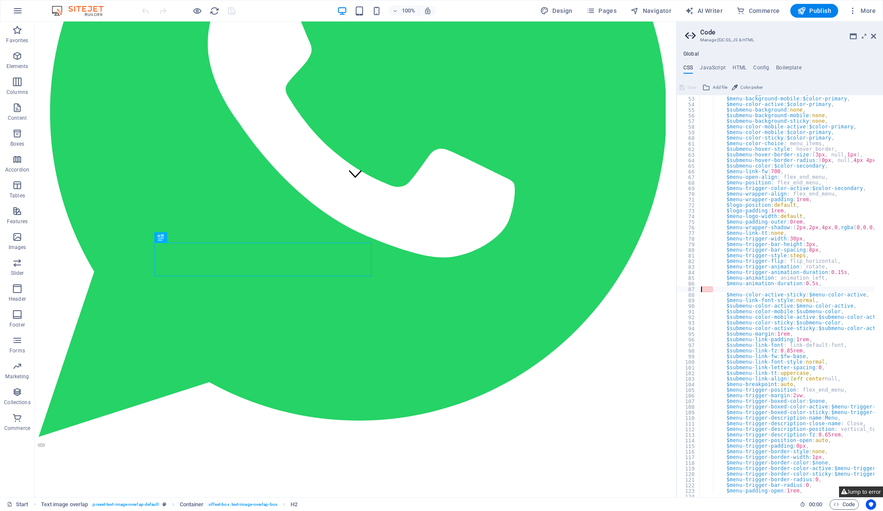
scroll to position [291, 0]
click at [708, 287] on div "$menu-trigger-color-sticky : $none , $menu-background-mobile : $color-primary ,…" at bounding box center [840, 293] width 282 height 405
click at [708, 285] on div "$menu-trigger-color-sticky : $none , $menu-background-mobile : $color-primary ,…" at bounding box center [840, 293] width 282 height 405
type textarea "$menu-animation-duration: 0.5s,"
click at [712, 291] on div "$menu-trigger-color-sticky : $none , $menu-background-mobile : $color-primary ,…" at bounding box center [840, 293] width 282 height 405
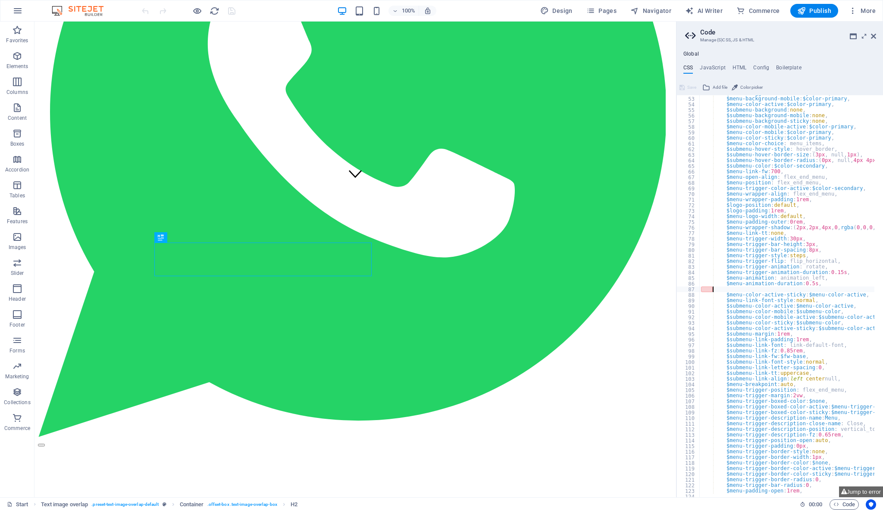
click at [710, 291] on div "$menu-trigger-color-sticky : $none , $menu-background-mobile : $color-primary ,…" at bounding box center [840, 293] width 282 height 405
drag, startPoint x: 705, startPoint y: 290, endPoint x: 712, endPoint y: 287, distance: 7.4
click at [712, 287] on div "$menu-trigger-color-sticky : $none , $menu-background-mobile : $color-primary ,…" at bounding box center [840, 293] width 282 height 405
click at [710, 319] on div "$menu-trigger-color-sticky : $none , $menu-background-mobile : $color-primary ,…" at bounding box center [840, 293] width 282 height 405
click at [717, 177] on div "$menu-trigger-color-sticky : $none , $menu-background-mobile : $color-primary ,…" at bounding box center [840, 293] width 282 height 405
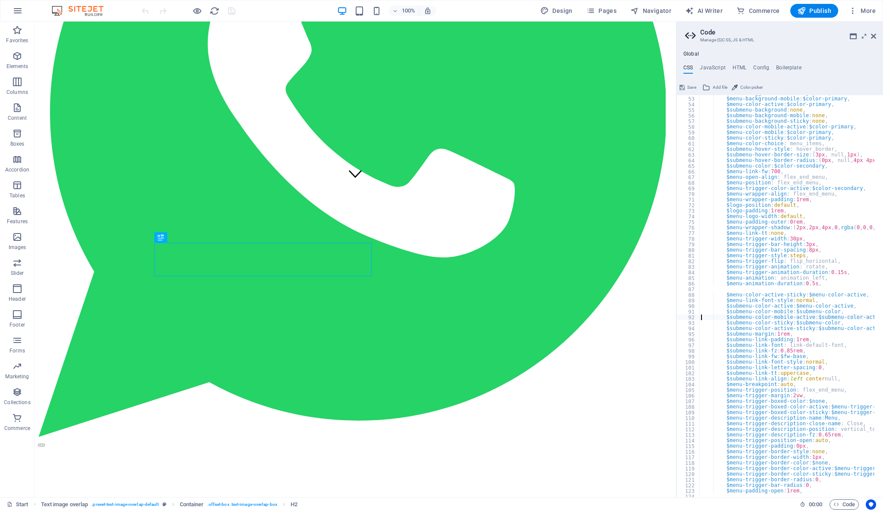
type textarea "$menu-open-align: flex_end_menu,"
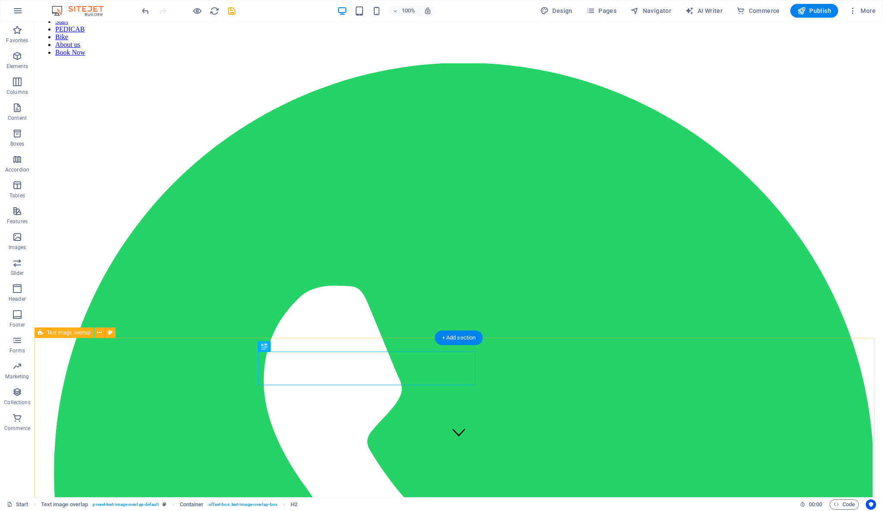
scroll to position [0, 0]
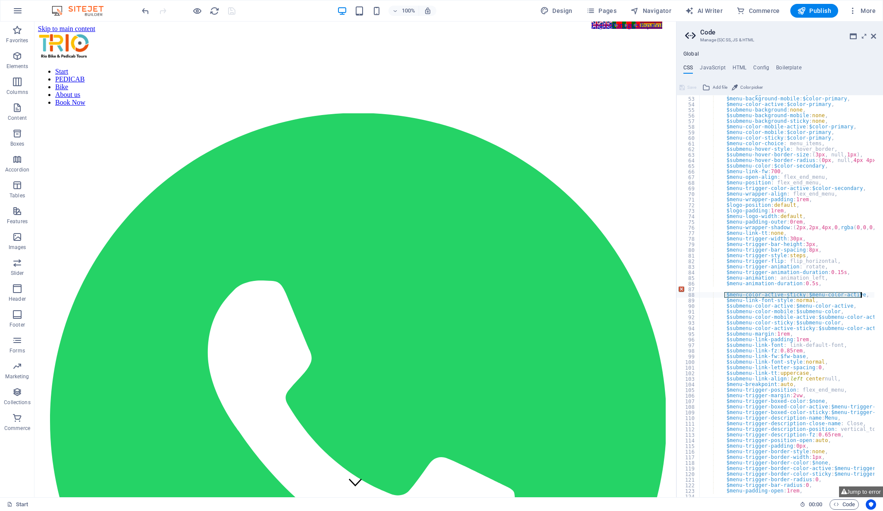
drag, startPoint x: 724, startPoint y: 294, endPoint x: 866, endPoint y: 296, distance: 141.4
click at [866, 296] on div "$menu-trigger-color-sticky : $none , $menu-background-mobile : $color-primary ,…" at bounding box center [840, 293] width 282 height 405
click at [793, 295] on div "$menu-trigger-color-sticky : $none , $menu-background-mobile : $color-primary ,…" at bounding box center [786, 296] width 175 height 402
click at [792, 295] on div "$menu-trigger-color-sticky : $none , $menu-background-mobile : $color-primary ,…" at bounding box center [840, 293] width 282 height 405
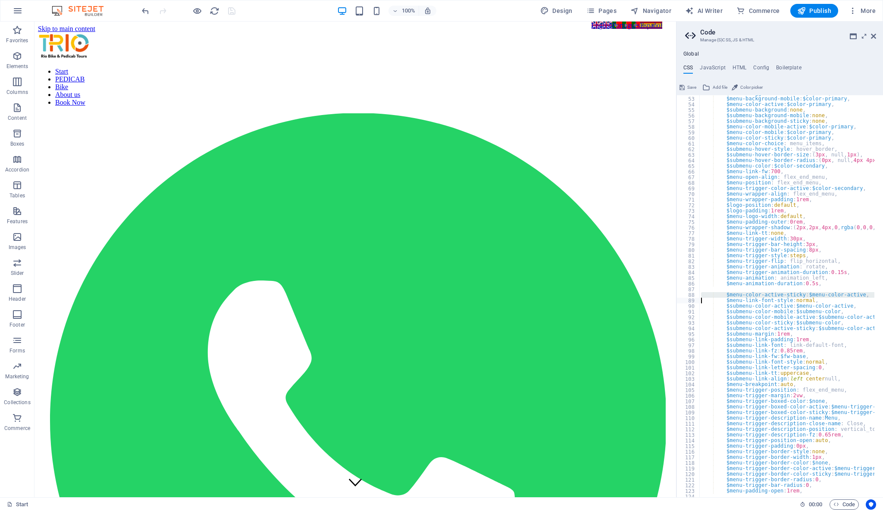
click at [792, 295] on div "$menu-trigger-color-sticky : $none , $menu-background-mobile : $color-primary ,…" at bounding box center [840, 293] width 282 height 405
click at [720, 251] on div "$menu-trigger-color-sticky : $none , $menu-background-mobile : $color-primary ,…" at bounding box center [840, 293] width 282 height 405
type textarea "$menu-trigger-bar-spacing: 8px,"
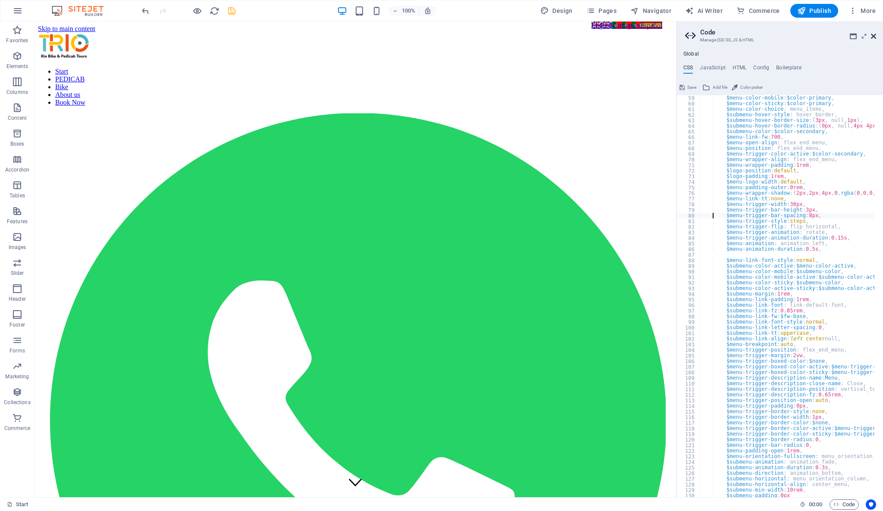
click at [873, 37] on icon at bounding box center [873, 36] width 5 height 7
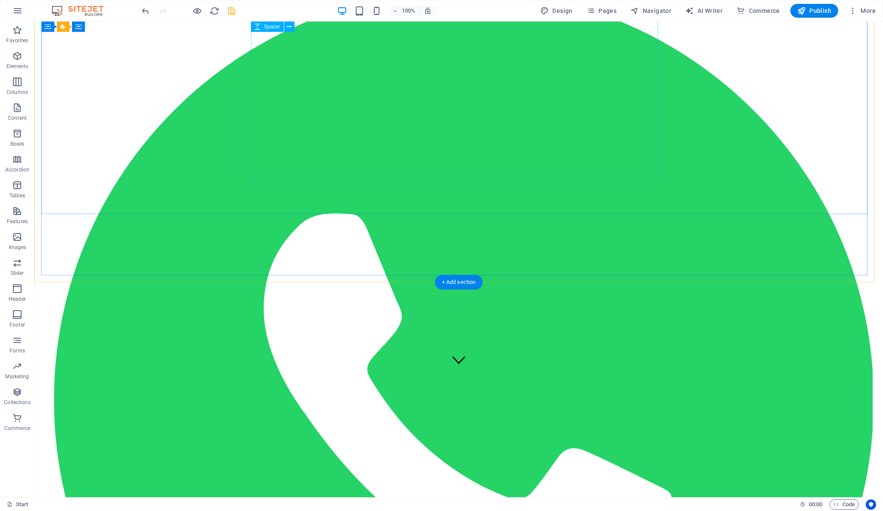
scroll to position [0, 0]
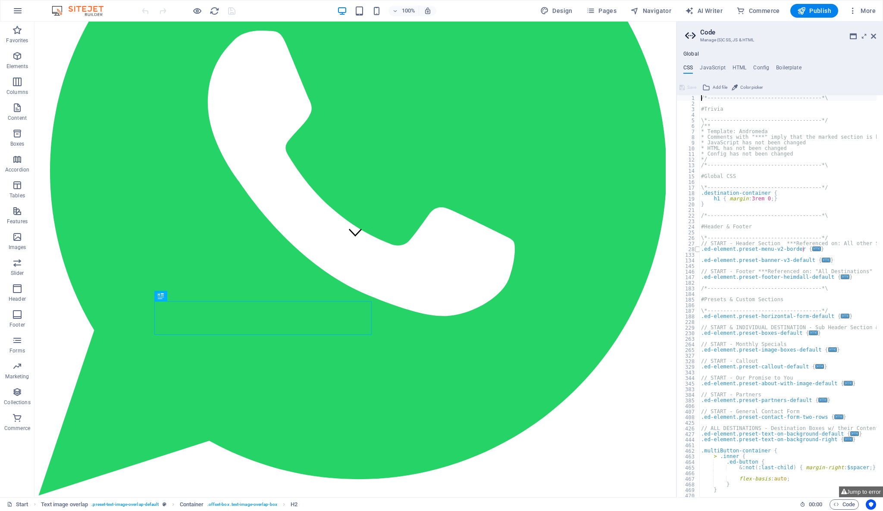
click at [662, 250] on span at bounding box center [697, 250] width 5 height 6
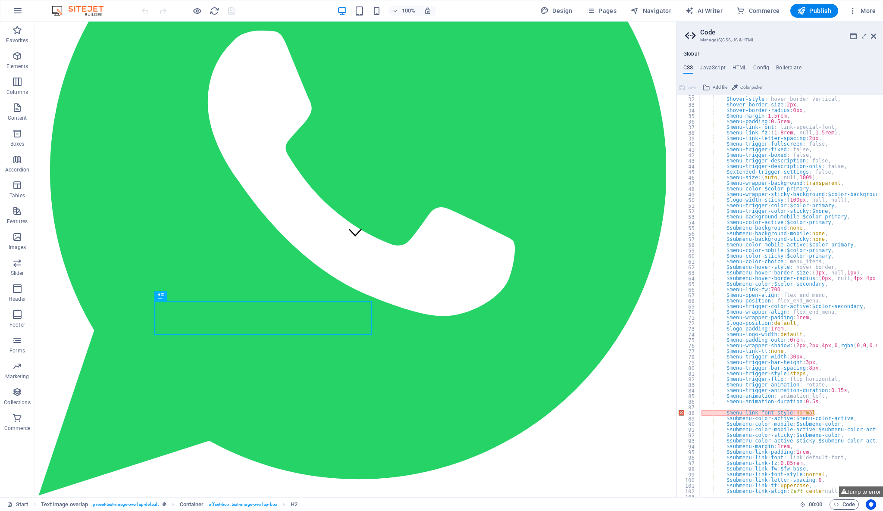
scroll to position [207, 0]
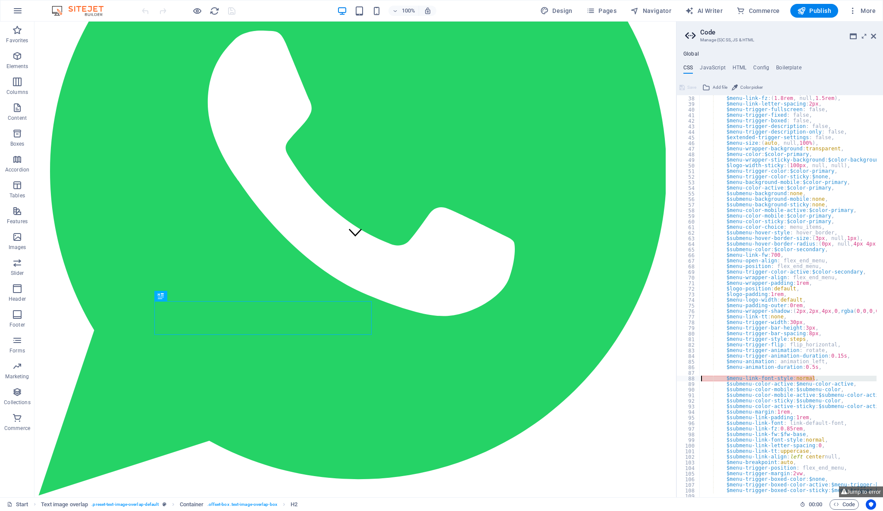
click at [662, 380] on div "88" at bounding box center [688, 379] width 23 height 6
type textarea "$menu-trigger-animation-duration: 0.15s,"
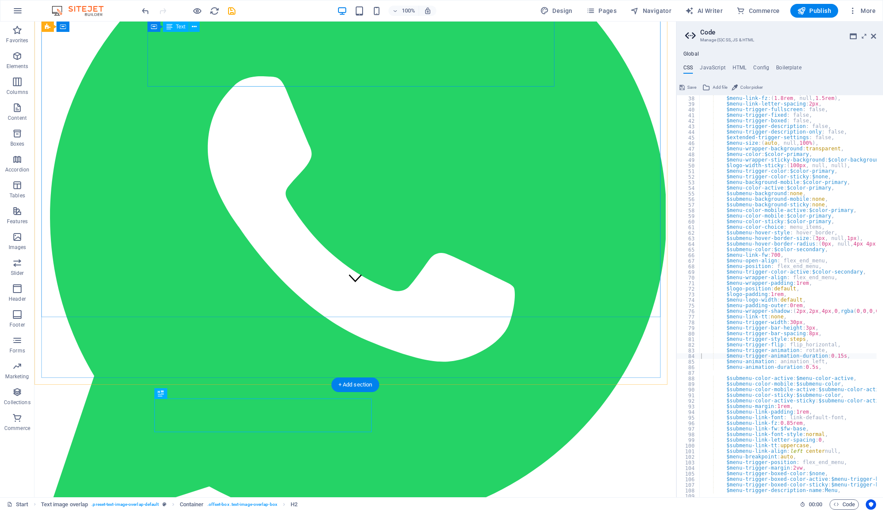
scroll to position [0, 0]
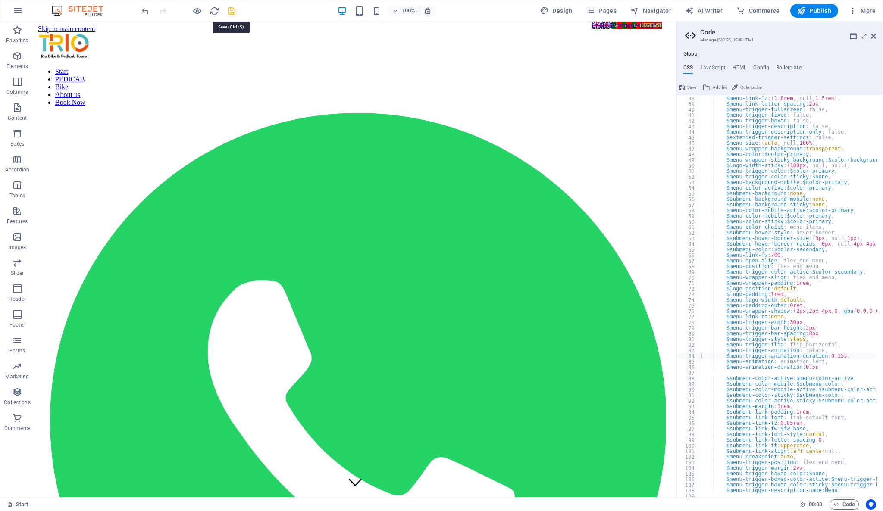
click at [0, 0] on icon "save" at bounding box center [0, 0] width 0 height 0
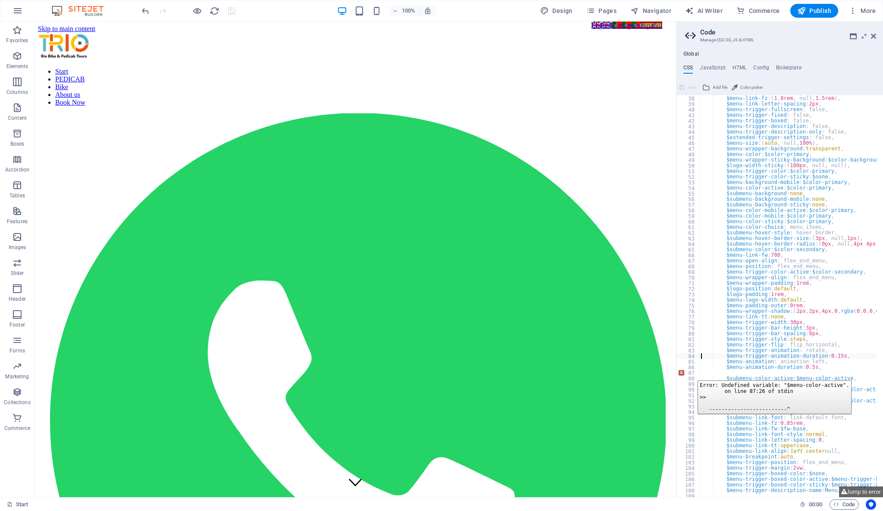
click at [662, 374] on div "87" at bounding box center [688, 373] width 23 height 6
click at [662, 382] on div "$menu-link-font : link-special-font, $menu-link-fz : ( 1.8rem , null, 1.5rem ) …" at bounding box center [840, 293] width 282 height 407
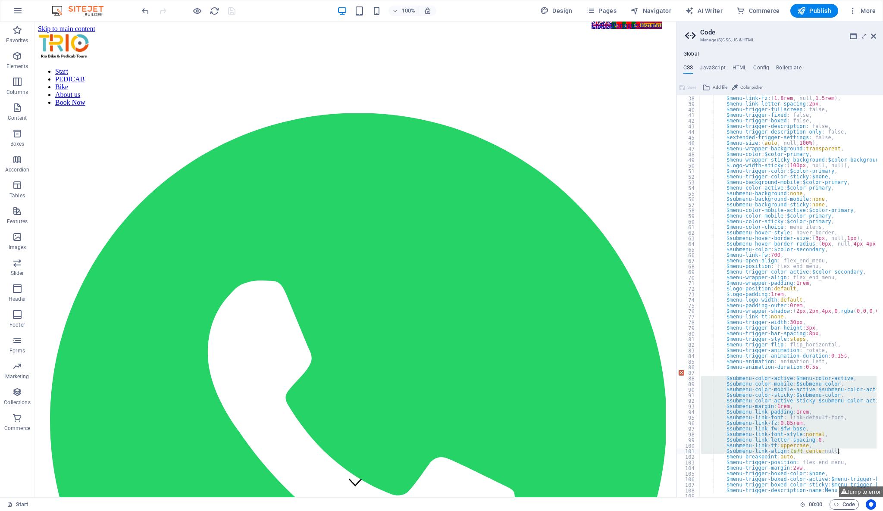
drag, startPoint x: 711, startPoint y: 379, endPoint x: 849, endPoint y: 450, distance: 155.4
click at [662, 383] on div "$menu-link-font : link-special-font, $menu-link-fz : ( 1.8rem , null, 1.5rem ) …" at bounding box center [840, 293] width 282 height 407
type textarea "$submenu-link-tt: uppercase, $submenu-link-align: left center null,"
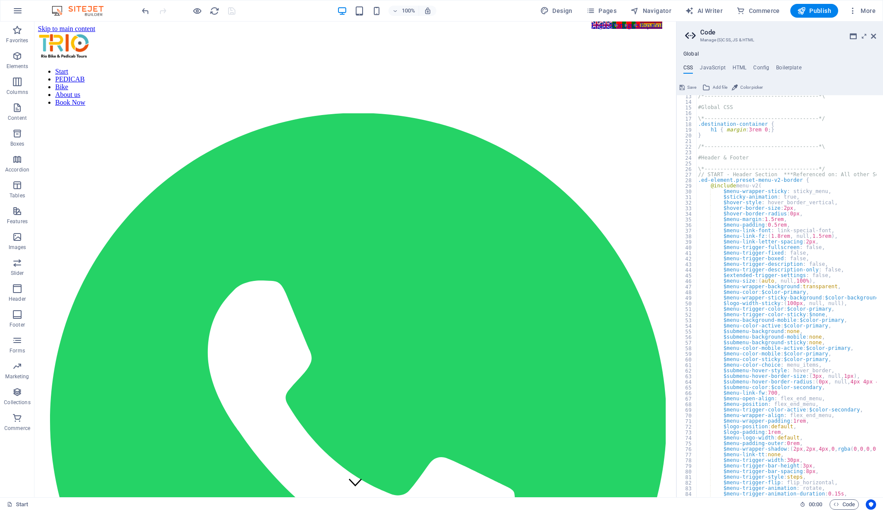
scroll to position [69, 0]
click at [438, 53] on div "Start PEDICAB Bike About us Book Now" at bounding box center [355, 394] width 635 height 723
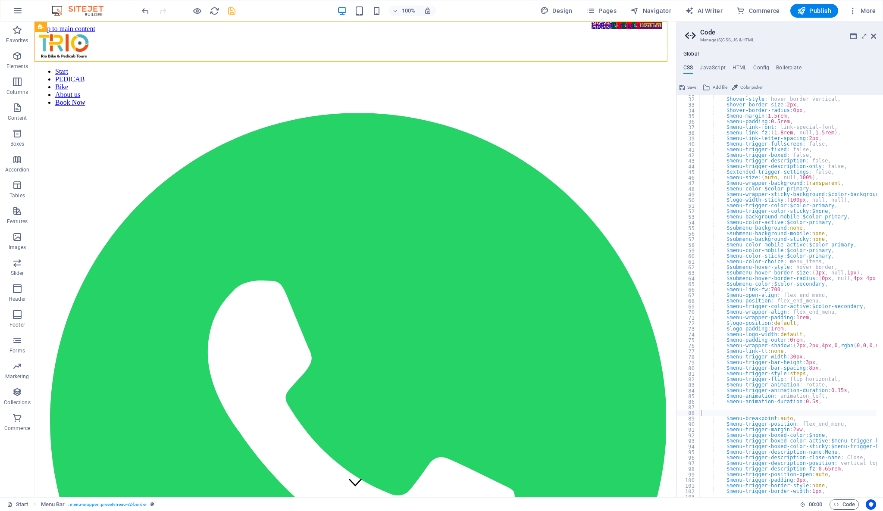
scroll to position [241, 0]
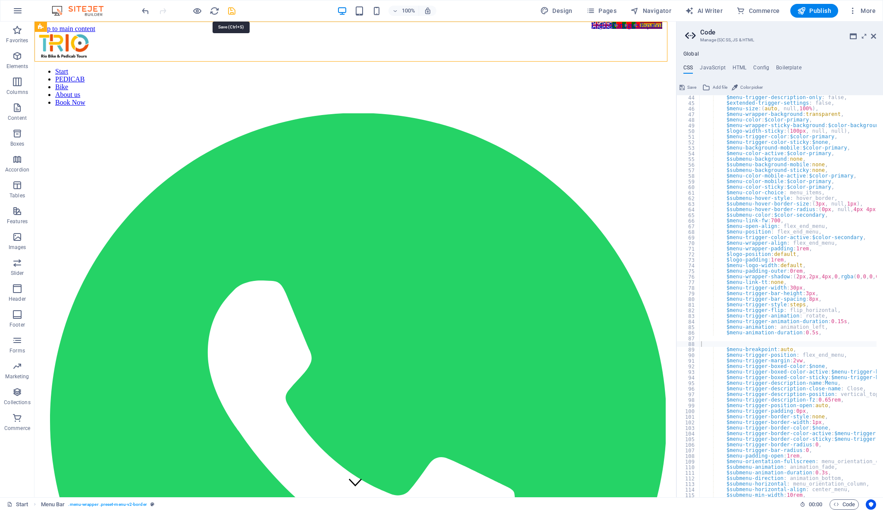
click at [234, 9] on icon "save" at bounding box center [232, 11] width 10 height 10
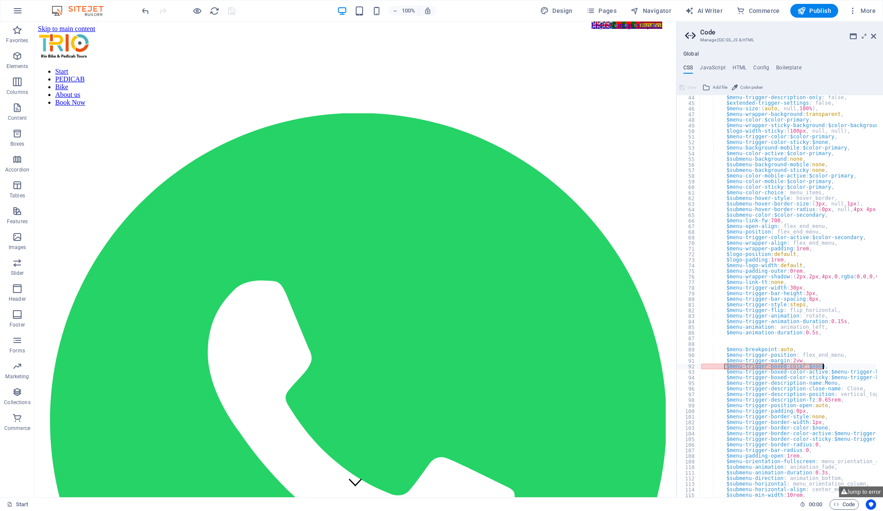
drag, startPoint x: 724, startPoint y: 367, endPoint x: 825, endPoint y: 369, distance: 100.9
click at [662, 369] on div "$menu-trigger-description-only : false, $extended-trigger-settings : false, $me…" at bounding box center [840, 298] width 282 height 407
click at [662, 364] on div "$menu-trigger-description-only : false, $extended-trigger-settings : false, $me…" at bounding box center [787, 296] width 177 height 402
drag, startPoint x: 829, startPoint y: 364, endPoint x: 725, endPoint y: 364, distance: 104.8
click at [662, 364] on div "$menu-trigger-description-only : false, $extended-trigger-settings : false, $me…" at bounding box center [840, 298] width 282 height 407
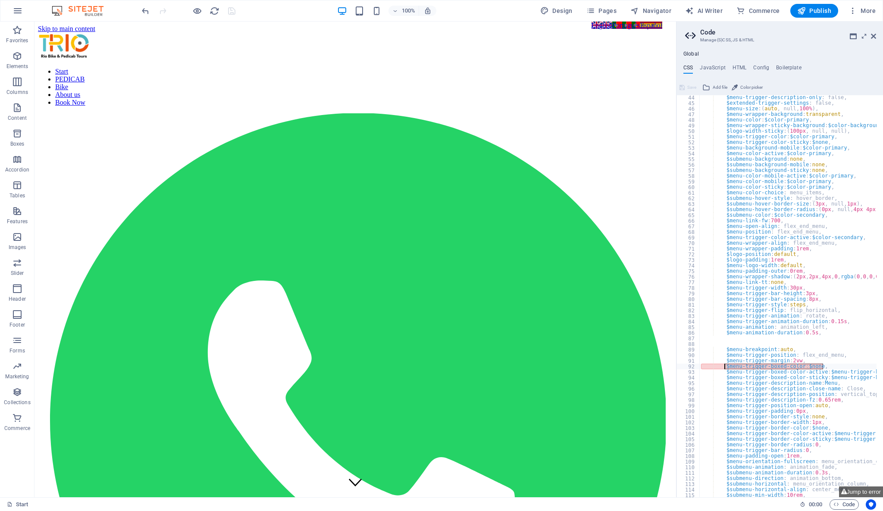
paste textarea "none,"
click at [662, 357] on div "$menu-trigger-description-only : false, $extended-trigger-settings : false, $me…" at bounding box center [840, 298] width 282 height 407
type textarea "$menu-trigger-position: flex_end_menu,"
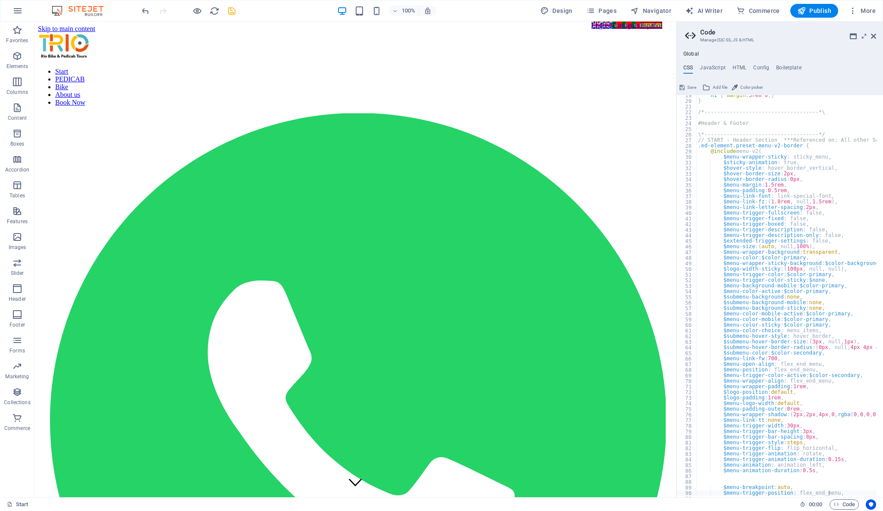
scroll to position [138, 0]
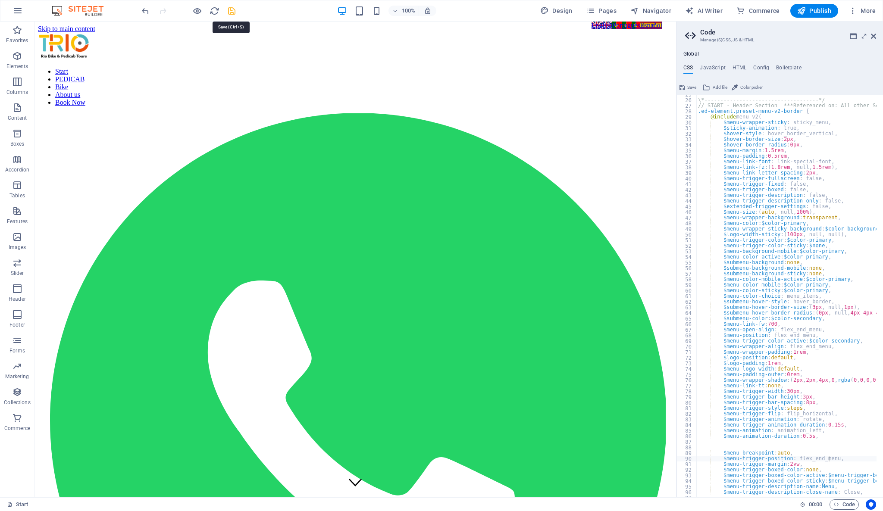
click at [233, 9] on icon "save" at bounding box center [232, 11] width 10 height 10
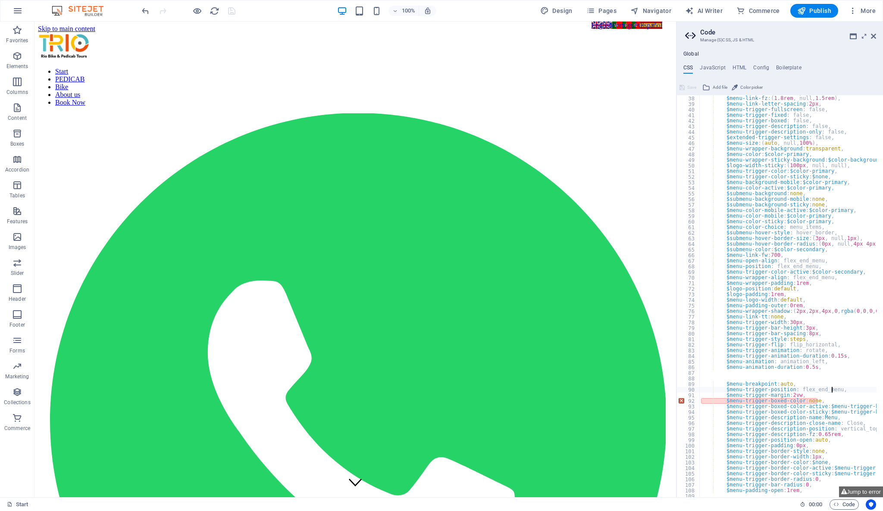
scroll to position [241, 0]
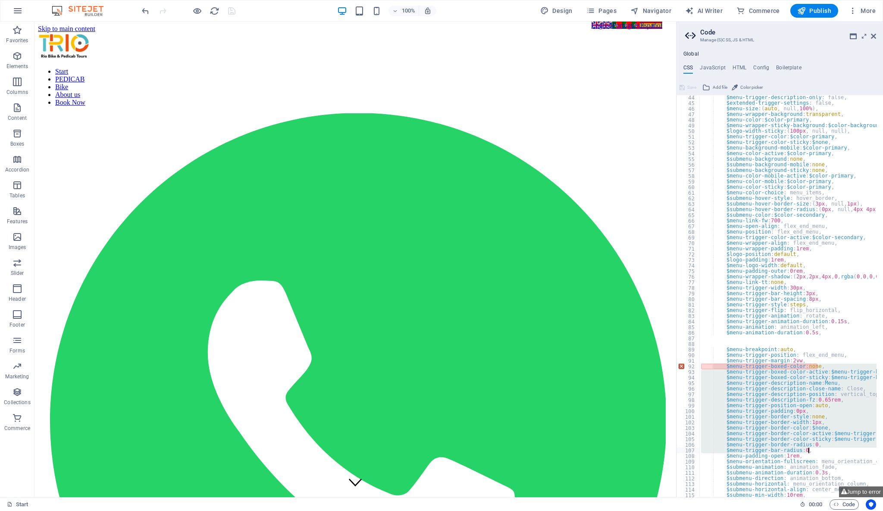
drag, startPoint x: 722, startPoint y: 368, endPoint x: 854, endPoint y: 449, distance: 154.7
click at [662, 383] on div "$menu-trigger-description-only : false, $extended-trigger-settings : false, $me…" at bounding box center [840, 298] width 282 height 407
click at [662, 369] on div "$menu-trigger-description-only : false, $extended-trigger-settings : false, $me…" at bounding box center [787, 296] width 177 height 402
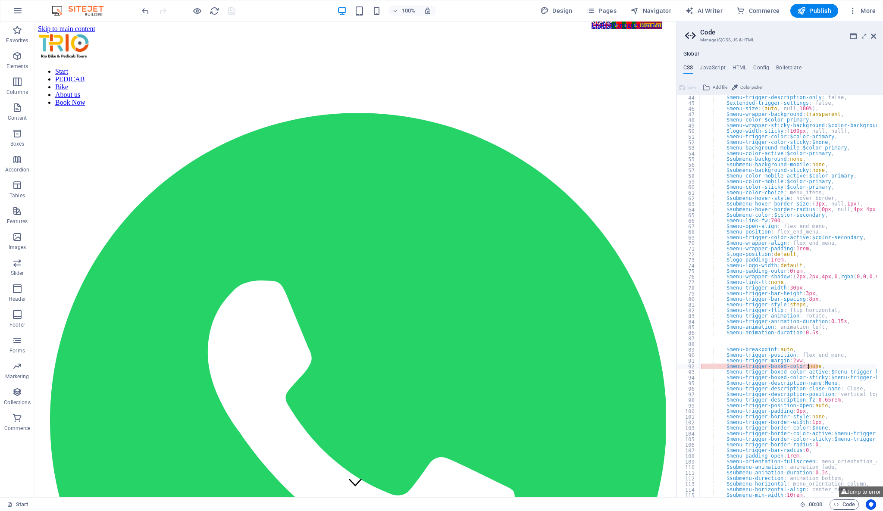
click at [662, 369] on div "$menu-trigger-description-only : false, $extended-trigger-settings : false, $me…" at bounding box center [840, 298] width 282 height 407
click at [662, 369] on div "$menu-trigger-description-only : false, $extended-trigger-settings : false, $me…" at bounding box center [787, 296] width 177 height 402
click at [662, 367] on div "$menu-trigger-description-only : false, $extended-trigger-settings : false, $me…" at bounding box center [840, 298] width 282 height 407
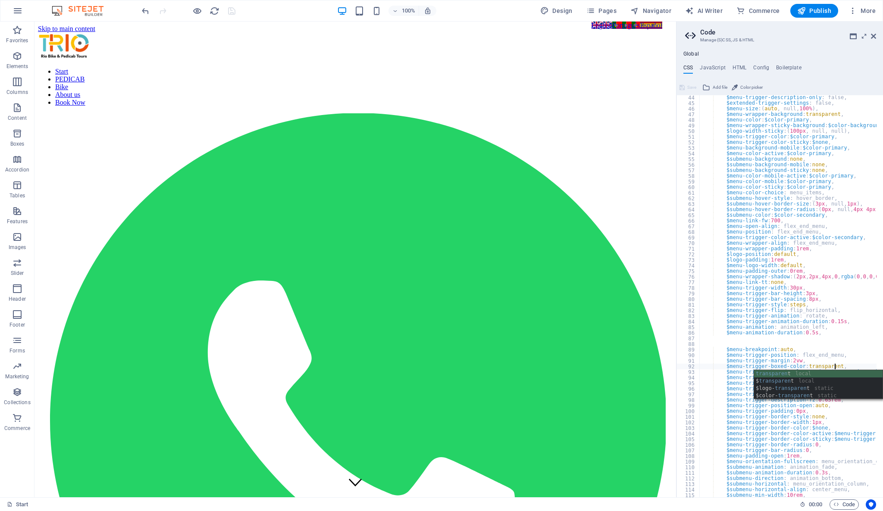
scroll to position [0, 13]
click at [662, 357] on div "$menu-trigger-description-only : false, $extended-trigger-settings : false, $me…" at bounding box center [840, 298] width 282 height 407
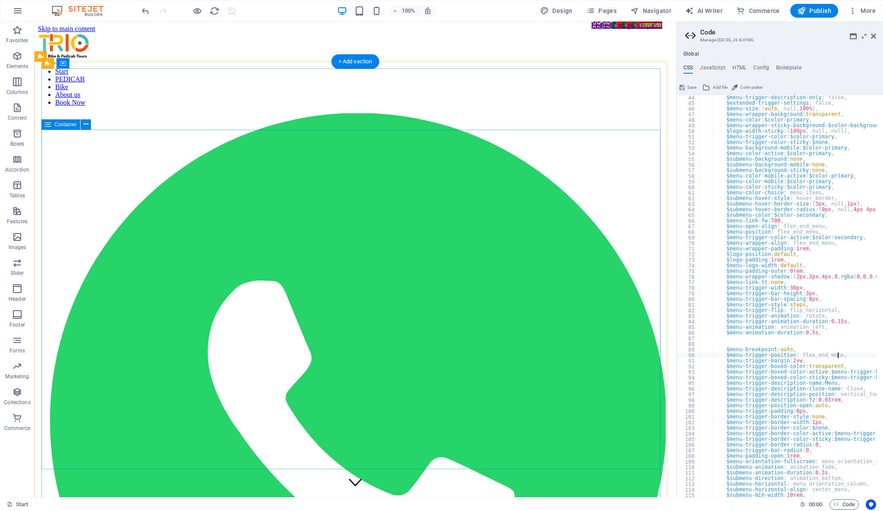
type textarea "$menu-trigger-position: flex_end_menu,"
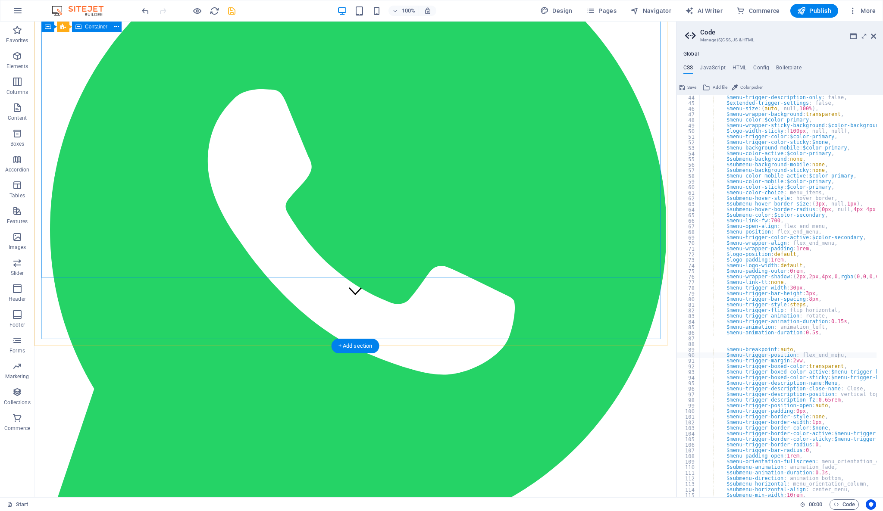
scroll to position [0, 0]
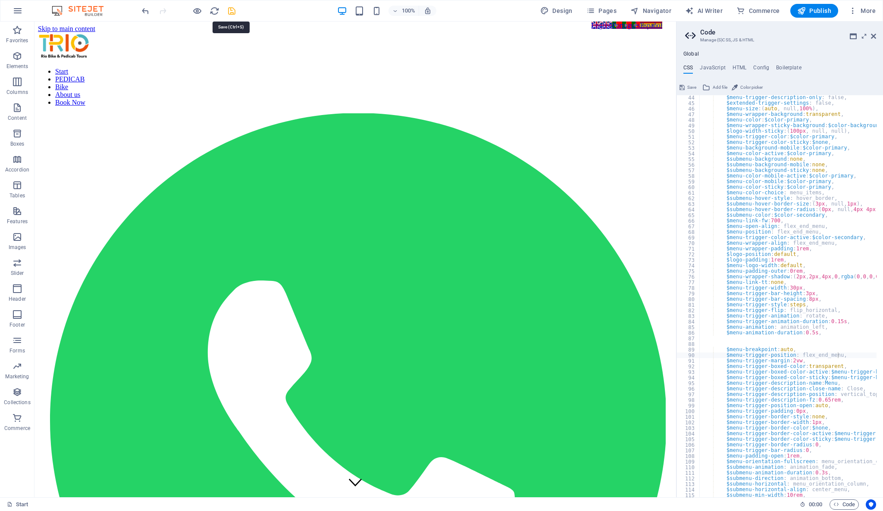
click at [229, 12] on icon "save" at bounding box center [232, 11] width 10 height 10
click at [662, 366] on div "$menu-trigger-description-only : false, $extended-trigger-settings : false, $me…" at bounding box center [840, 298] width 282 height 407
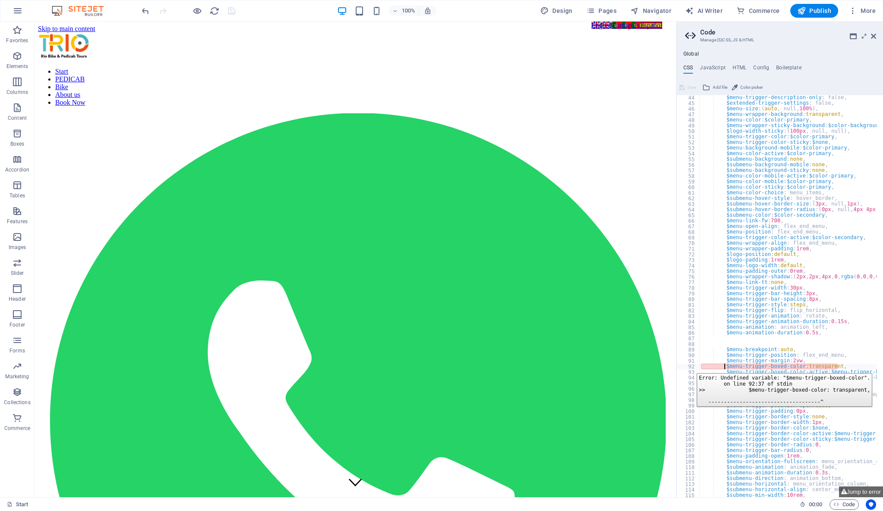
click at [662, 367] on div "92" at bounding box center [688, 367] width 23 height 6
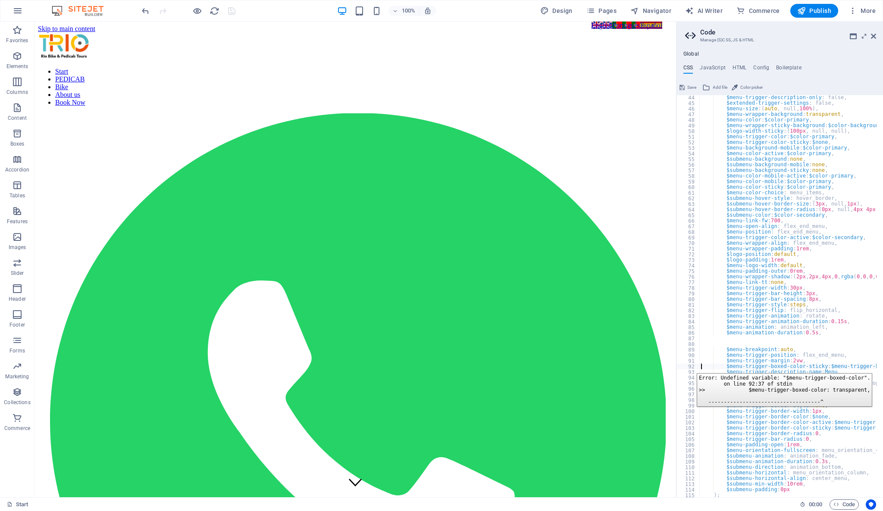
click at [662, 367] on div "92" at bounding box center [688, 367] width 23 height 6
type textarea "$menu-trigger-description-name: Menu,"
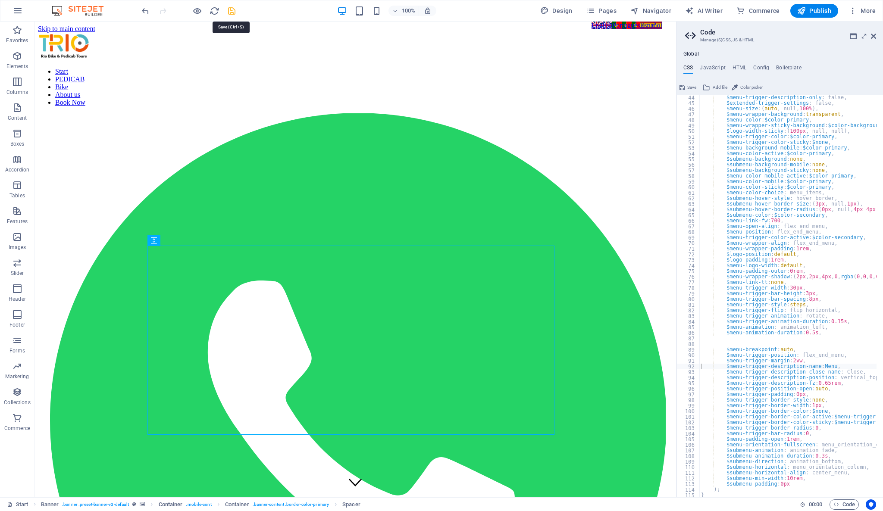
click at [235, 10] on icon "save" at bounding box center [232, 11] width 10 height 10
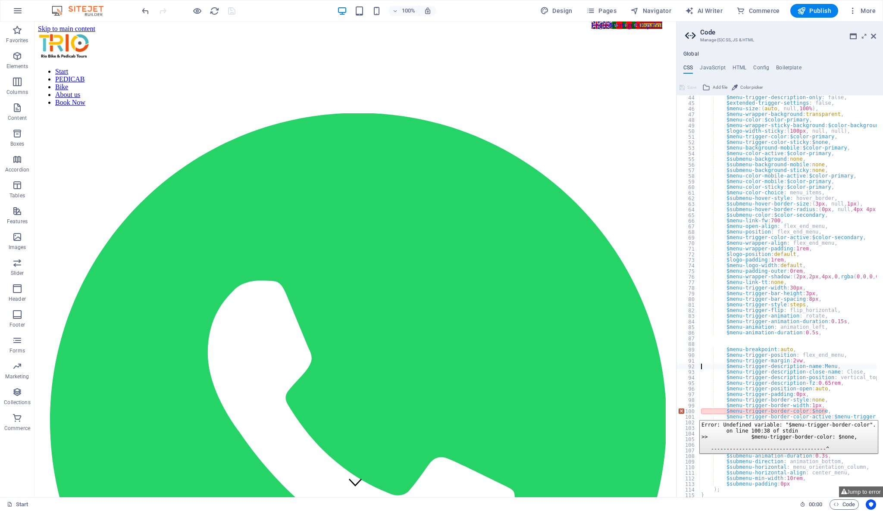
click at [662, 383] on div "100" at bounding box center [688, 412] width 23 height 6
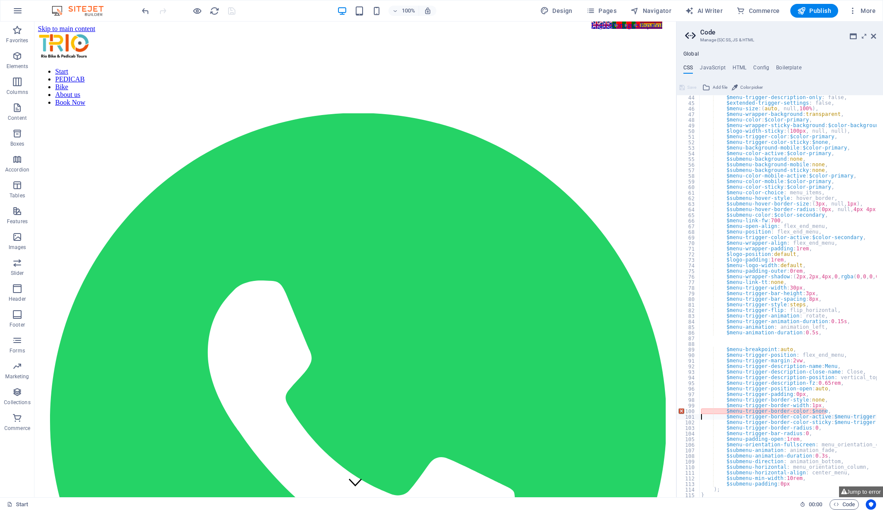
click at [662, 383] on div "101" at bounding box center [688, 417] width 23 height 6
click at [662, 383] on div "102" at bounding box center [688, 423] width 23 height 6
click at [662, 383] on div "103" at bounding box center [688, 429] width 23 height 6
click at [662, 383] on div "104" at bounding box center [688, 434] width 23 height 6
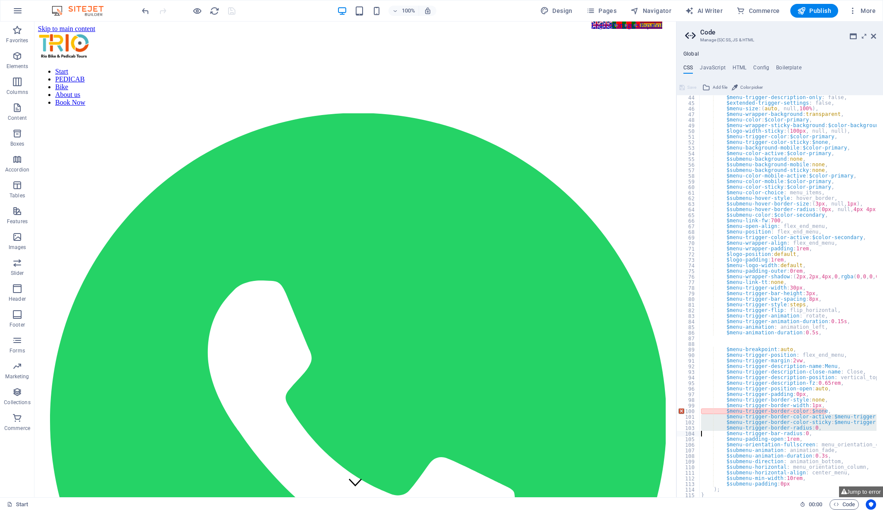
click at [662, 383] on div "103" at bounding box center [688, 429] width 23 height 6
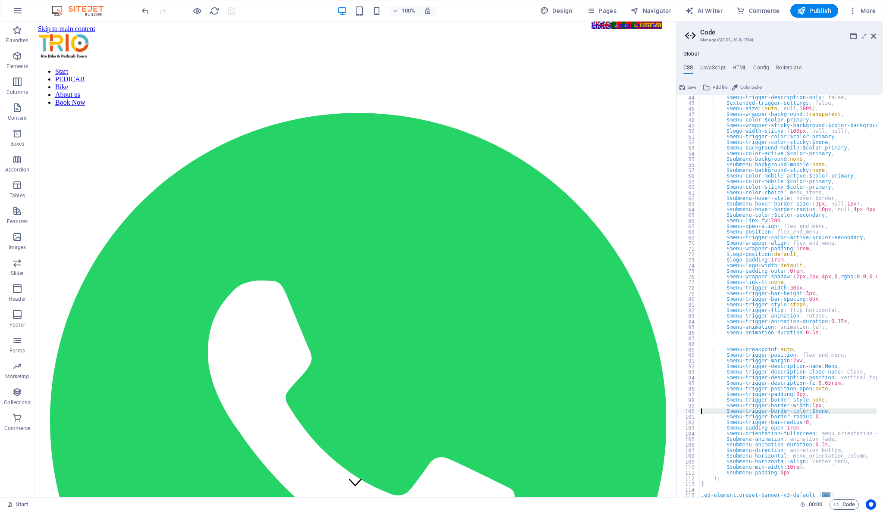
click at [662, 383] on div "100" at bounding box center [688, 412] width 23 height 6
type textarea "$menu-trigger-border-radius: 0,"
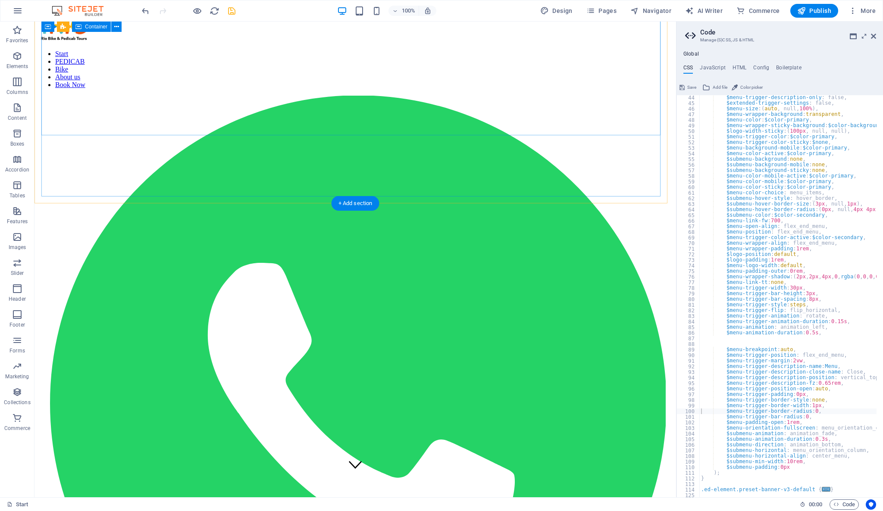
scroll to position [0, 0]
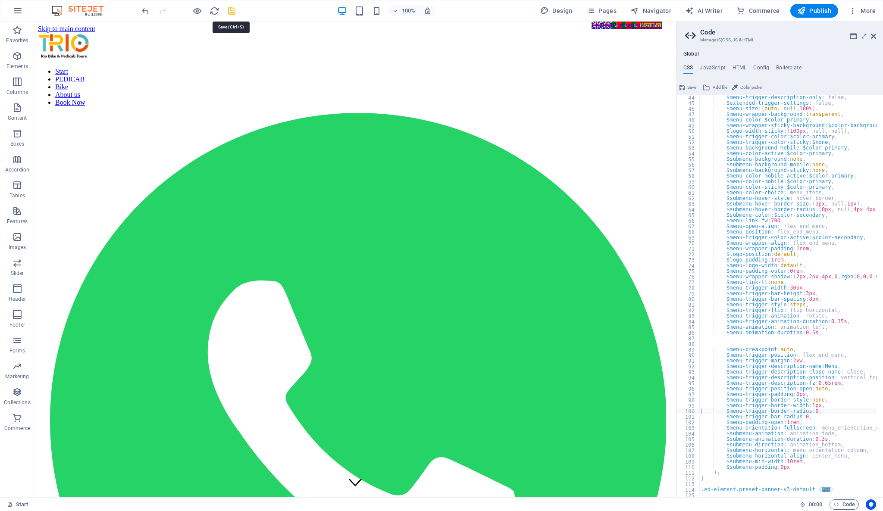
click at [231, 13] on icon "save" at bounding box center [232, 11] width 10 height 10
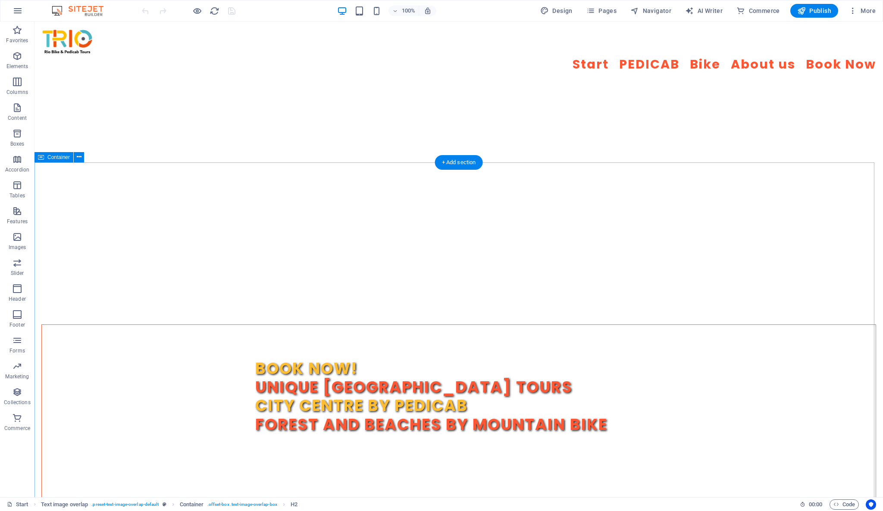
scroll to position [213, 0]
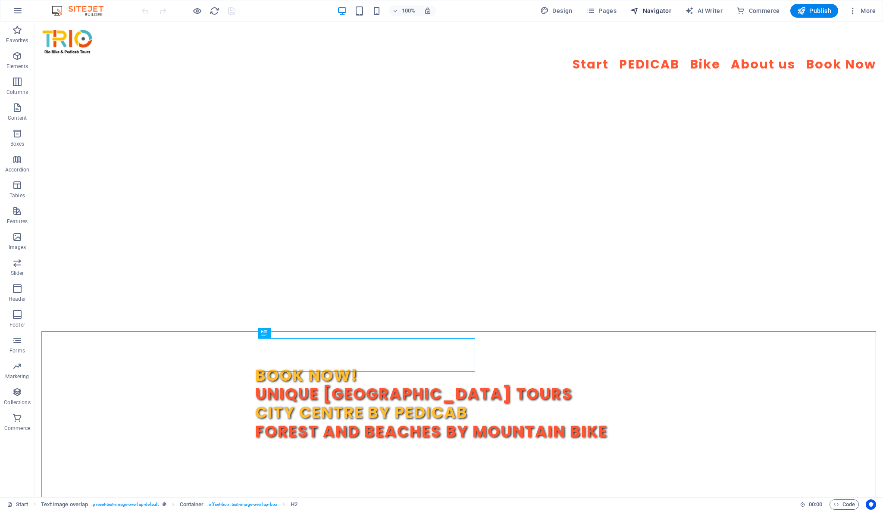
click at [650, 11] on span "Navigator" at bounding box center [650, 10] width 41 height 9
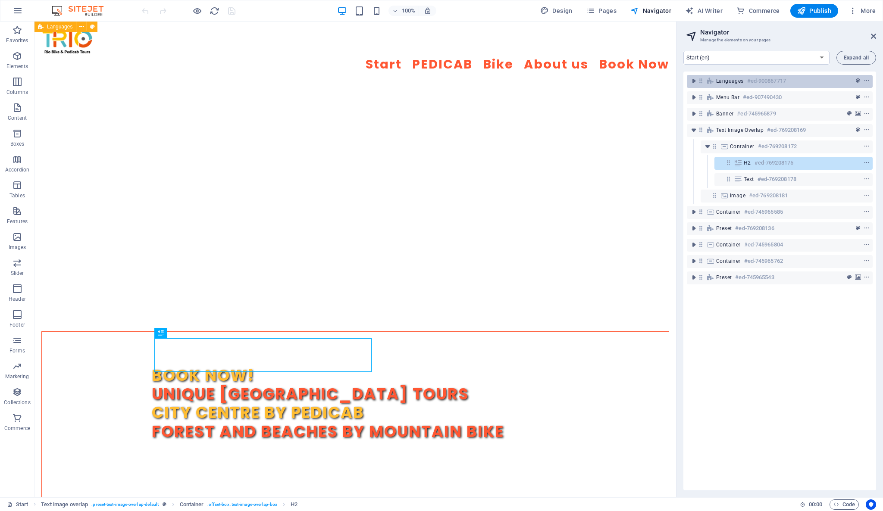
click at [733, 80] on span "Languages" at bounding box center [730, 81] width 28 height 7
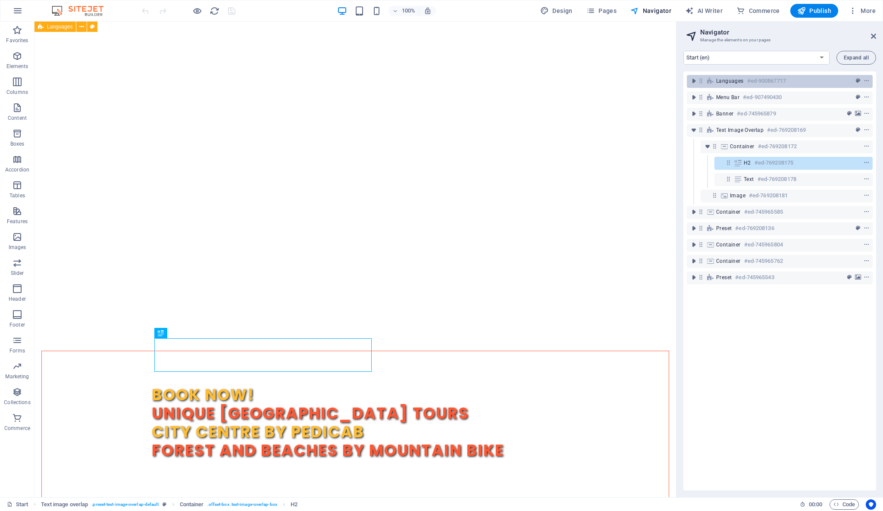
scroll to position [0, 0]
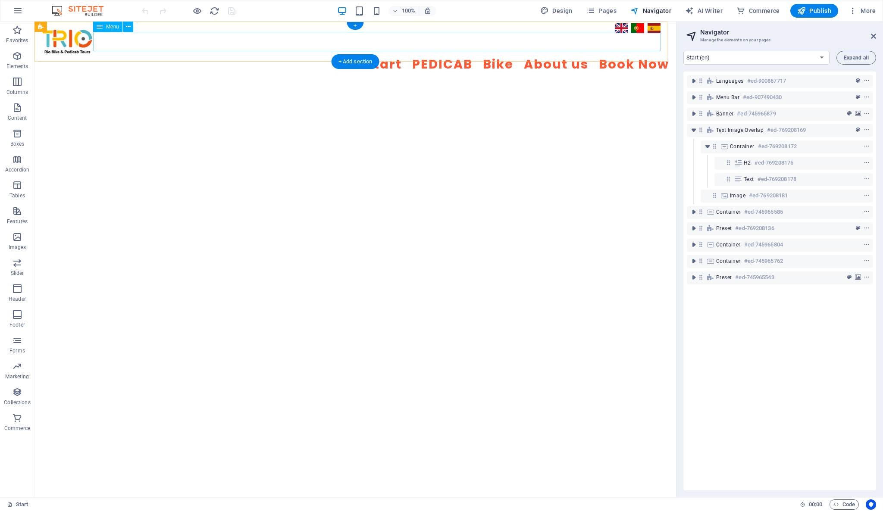
click at [416, 55] on nav "Start PEDICAB Bike About us Book Now" at bounding box center [355, 64] width 628 height 19
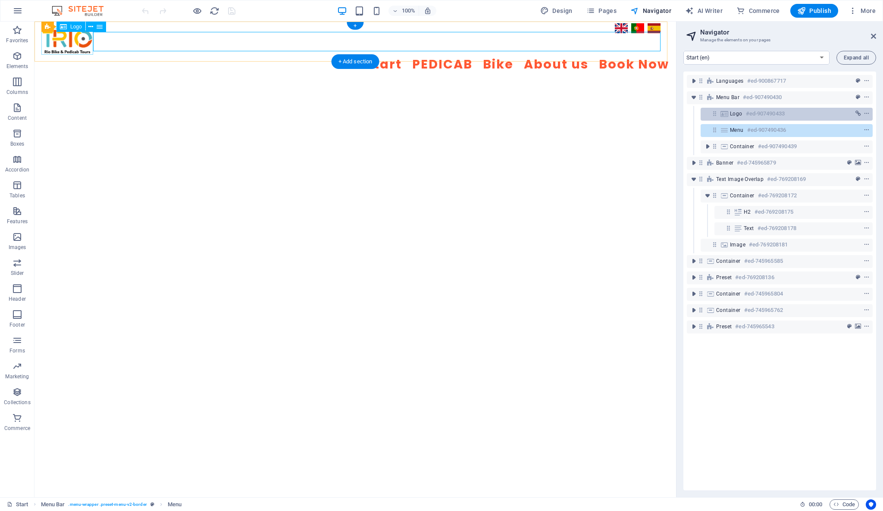
click at [744, 114] on div "Logo #ed-907490433" at bounding box center [780, 114] width 100 height 10
click at [740, 128] on span "Menu" at bounding box center [737, 130] width 14 height 7
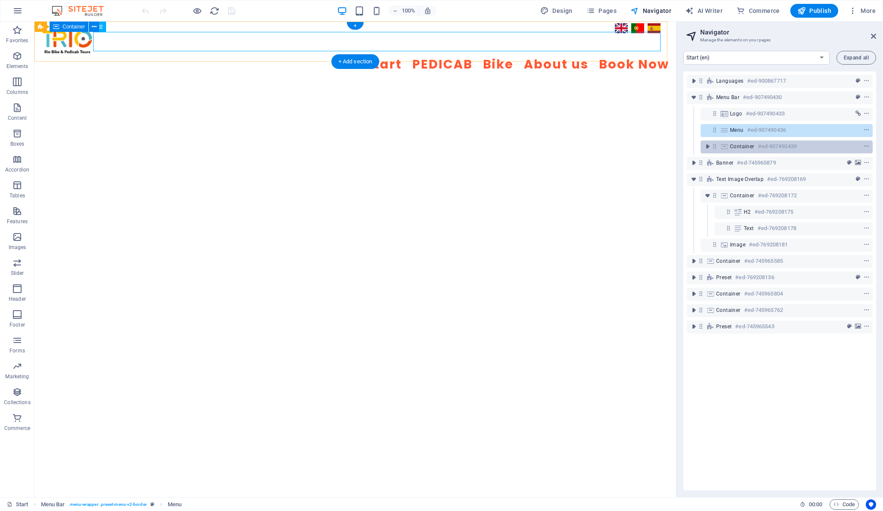
click at [751, 145] on span "Container" at bounding box center [742, 146] width 25 height 7
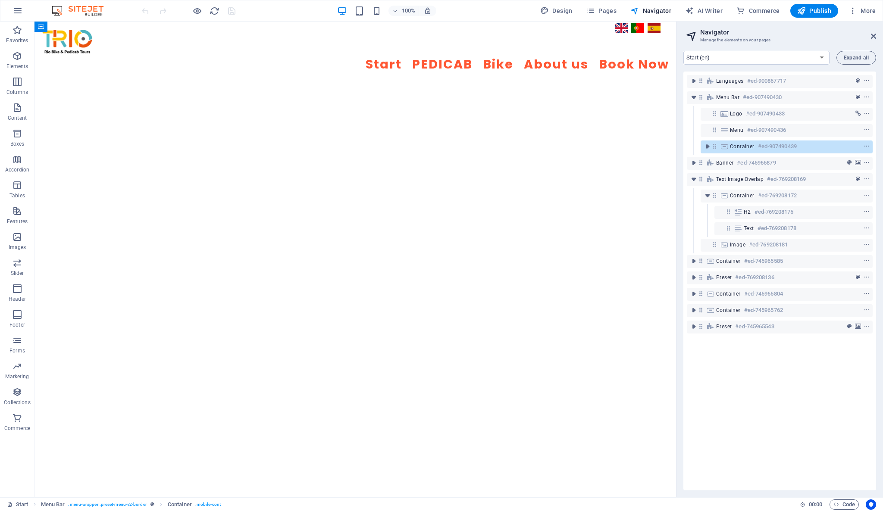
click at [773, 392] on div "Languages #ed-900867717 Menu Bar #ed-907490430 Logo #ed-907490433 Menu #ed-9074…" at bounding box center [779, 281] width 193 height 419
click at [659, 11] on span "Navigator" at bounding box center [650, 10] width 41 height 9
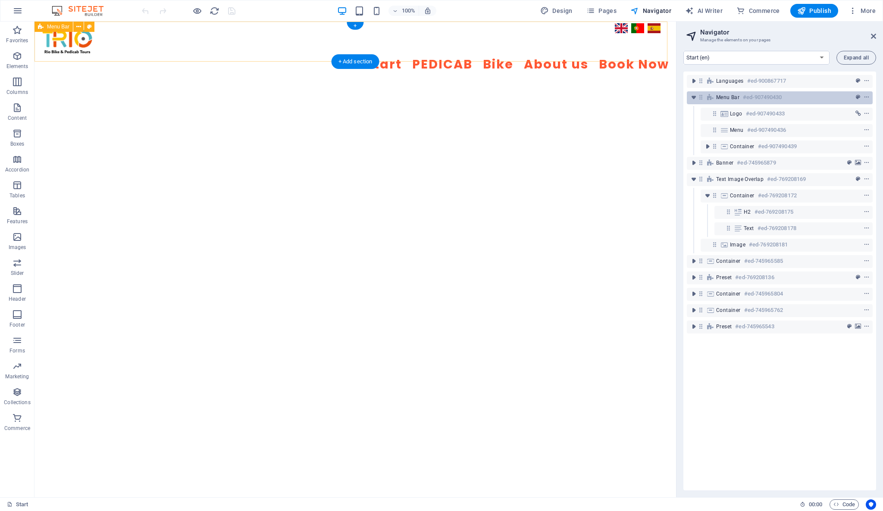
click at [764, 95] on h6 "#ed-907490430" at bounding box center [762, 97] width 39 height 10
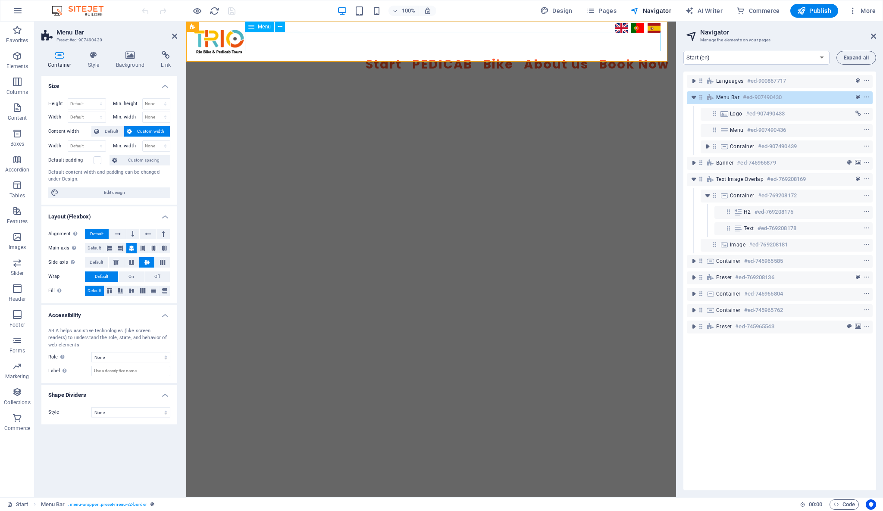
click at [552, 55] on nav "Start PEDICAB Bike About us Book Now" at bounding box center [431, 64] width 476 height 19
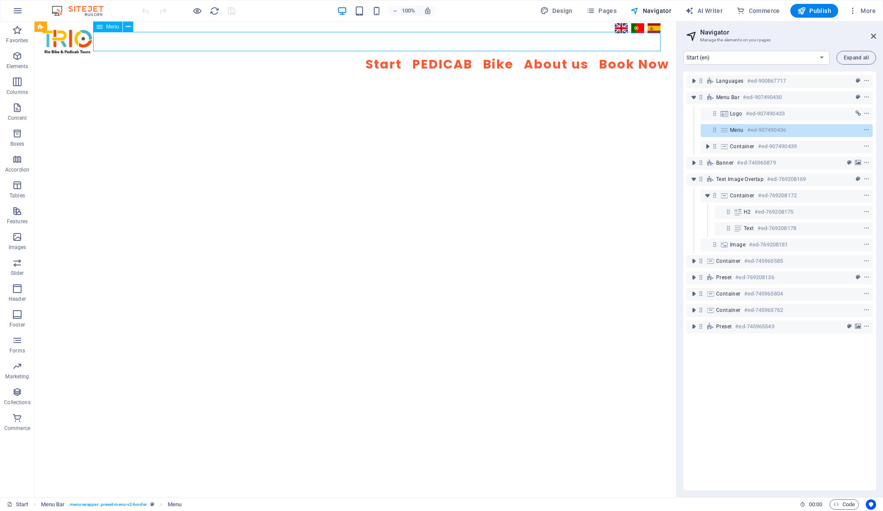
click at [400, 55] on nav "Start PEDICAB Bike About us Book Now" at bounding box center [355, 64] width 628 height 19
select select "6"
select select
select select "7"
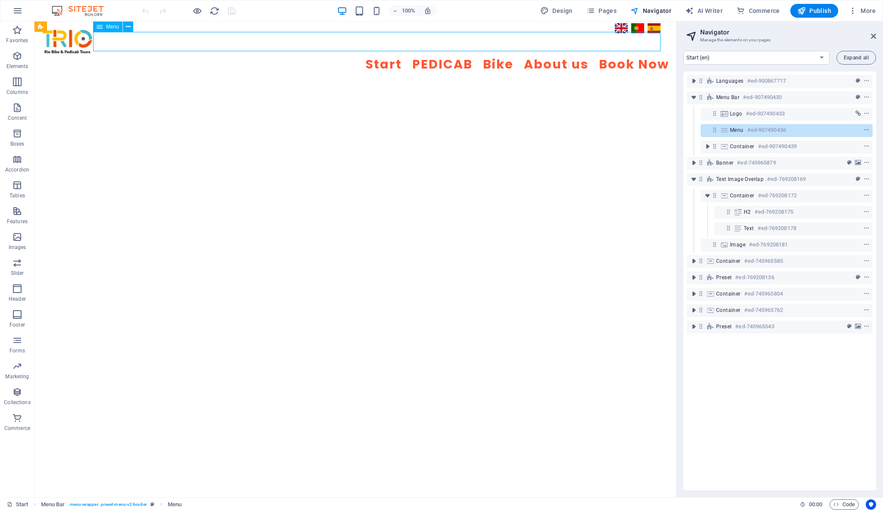
select select
select select "8"
select select
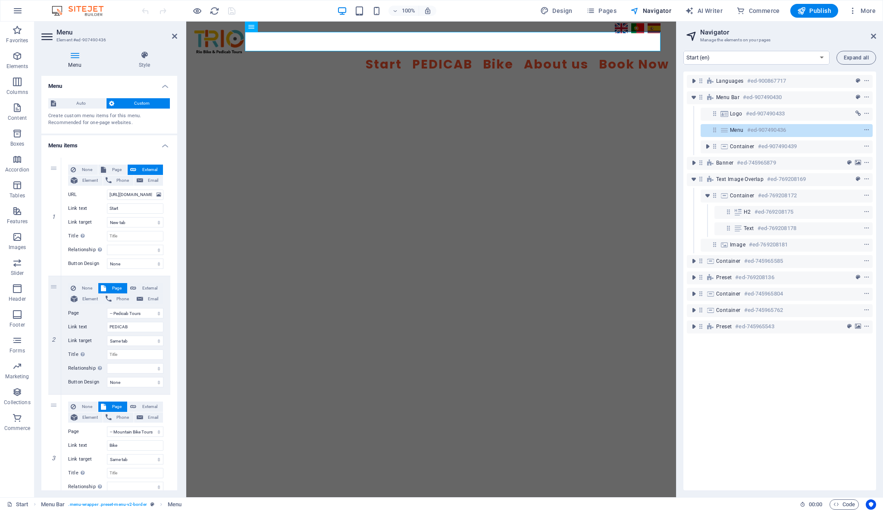
click at [746, 367] on div "Languages #ed-900867717 Menu Bar #ed-907490430 Logo #ed-907490433 Menu #ed-9074…" at bounding box center [779, 281] width 193 height 419
click at [748, 362] on div "Languages #ed-900867717 Menu Bar #ed-907490430 Logo #ed-907490433 Menu #ed-9074…" at bounding box center [779, 281] width 193 height 419
drag, startPoint x: 130, startPoint y: 212, endPoint x: 99, endPoint y: 210, distance: 31.5
click at [99, 210] on div "Link text Start" at bounding box center [115, 208] width 95 height 10
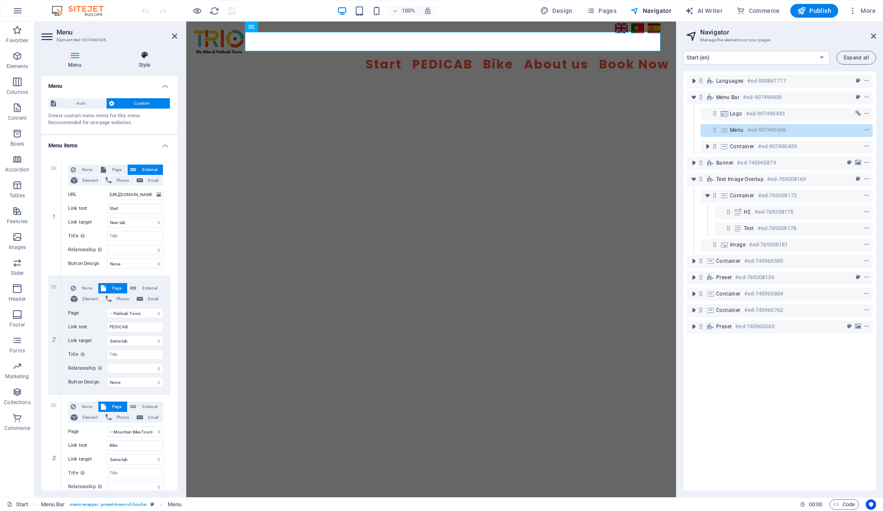
click at [150, 60] on h4 "Style" at bounding box center [145, 60] width 66 height 18
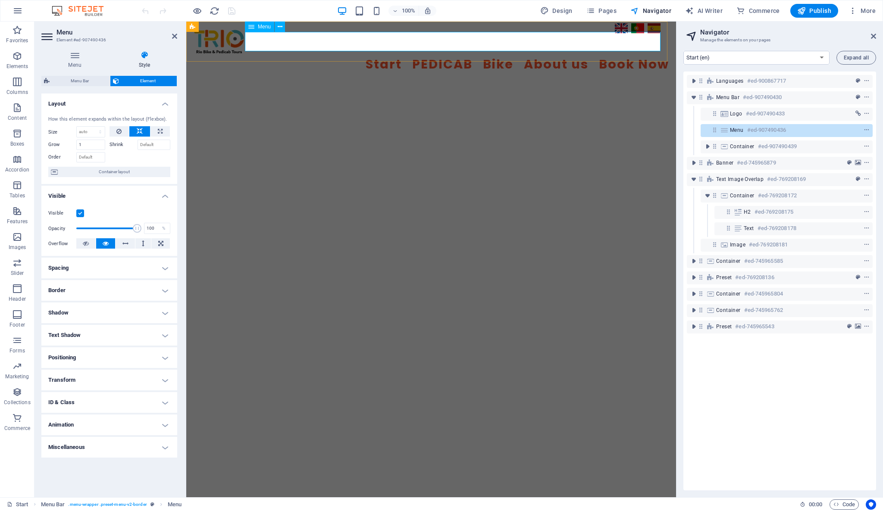
click at [276, 55] on nav "Start PEDICAB Bike About us Book Now" at bounding box center [431, 64] width 476 height 19
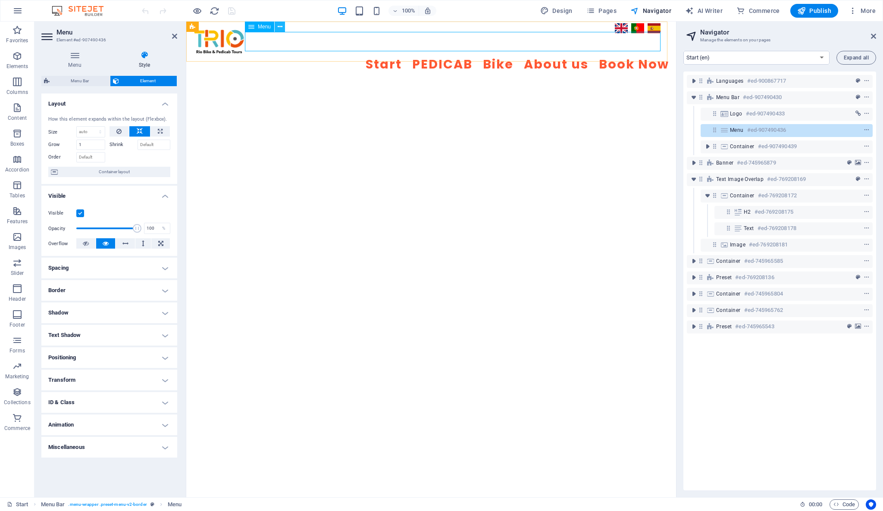
click at [280, 28] on icon at bounding box center [280, 26] width 5 height 9
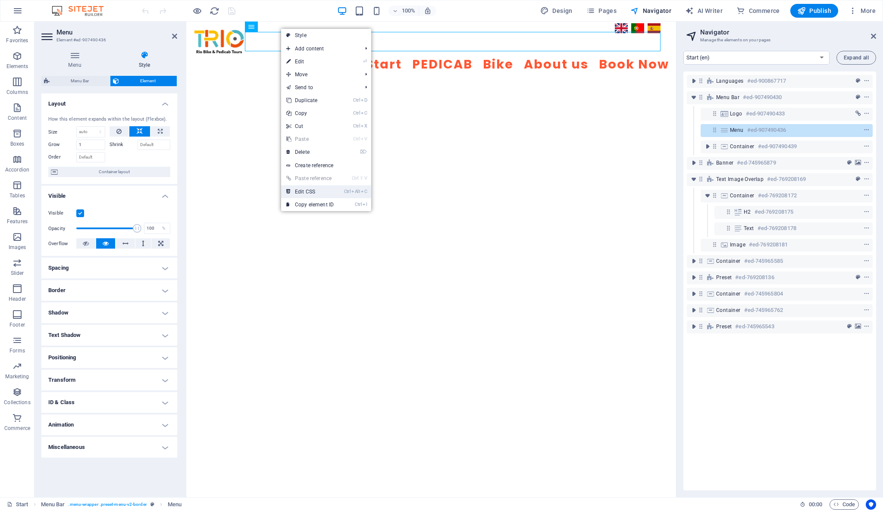
click at [319, 193] on link "Ctrl Alt C Edit CSS" at bounding box center [310, 191] width 58 height 13
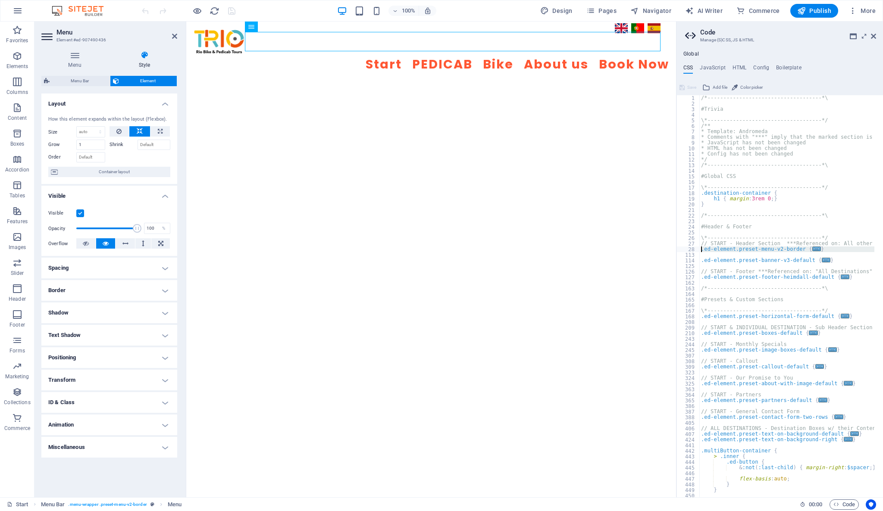
click at [691, 250] on div "28" at bounding box center [688, 250] width 23 height 6
type textarea ".ed-element.preset-menu-v2-border { @include menu-v2("
click at [691, 250] on div "28" at bounding box center [688, 250] width 23 height 6
click at [682, 250] on div "28" at bounding box center [688, 250] width 23 height 6
click at [699, 250] on span at bounding box center [697, 250] width 5 height 6
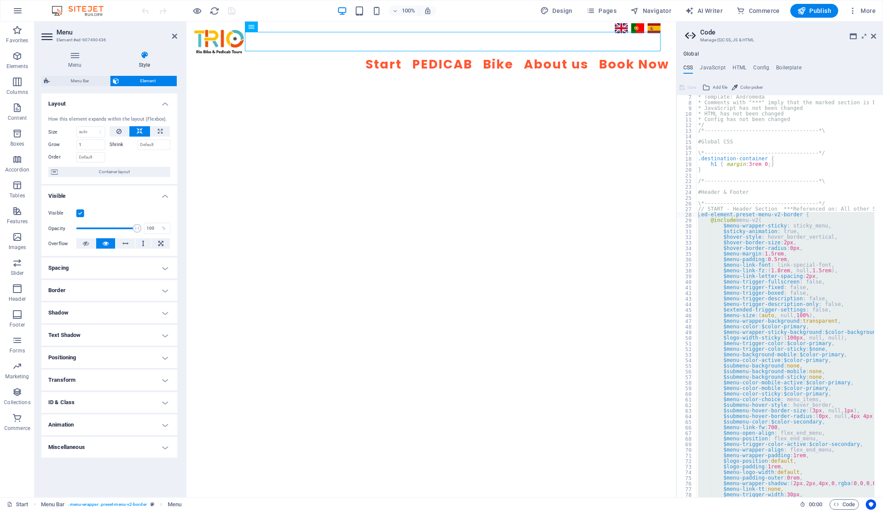
scroll to position [34, 0]
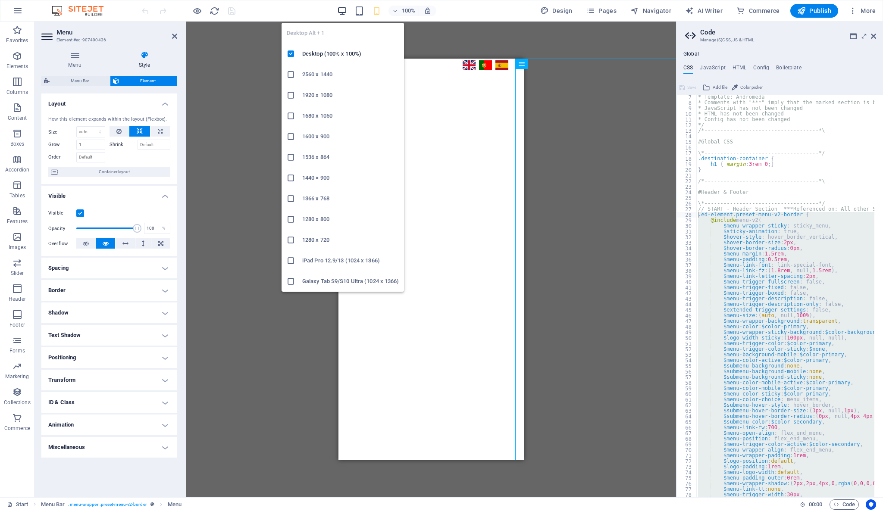
click at [345, 8] on icon "button" at bounding box center [342, 11] width 10 height 10
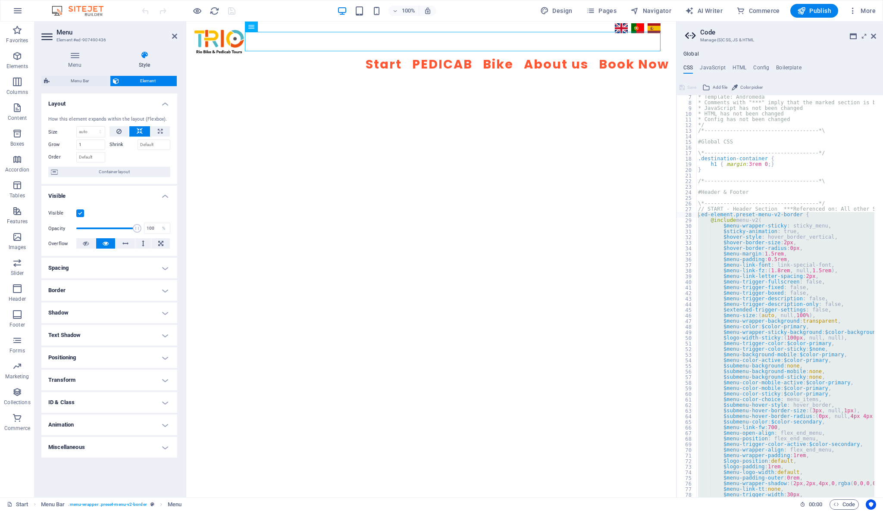
click at [165, 402] on h4 "ID & Class" at bounding box center [109, 402] width 136 height 21
click at [814, 7] on span "Publish" at bounding box center [814, 10] width 34 height 9
